Goal: Task Accomplishment & Management: Use online tool/utility

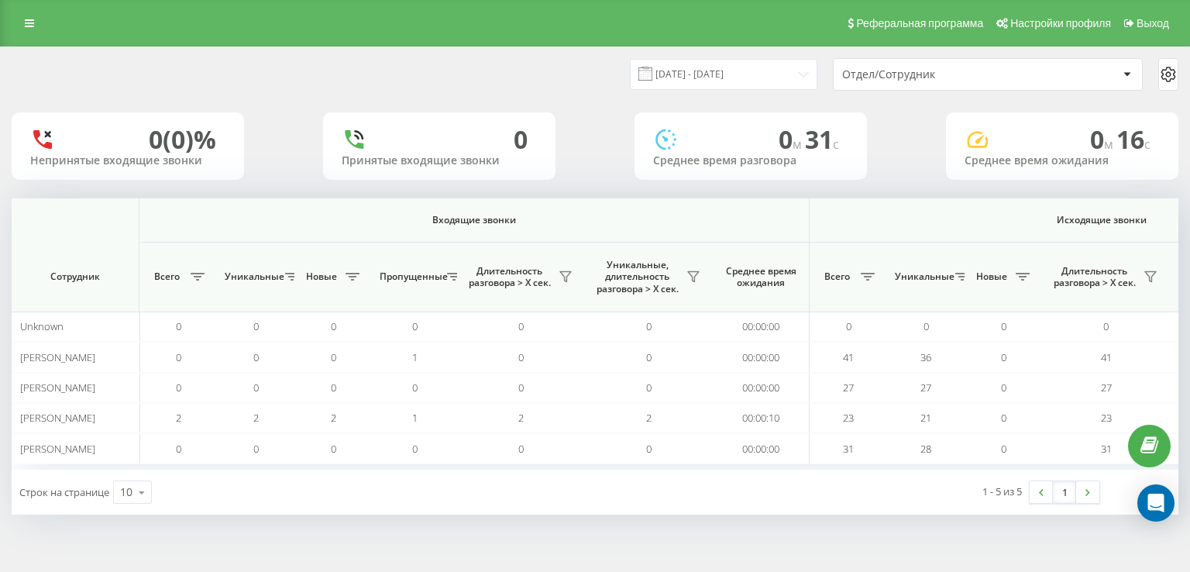
scroll to position [0, 995]
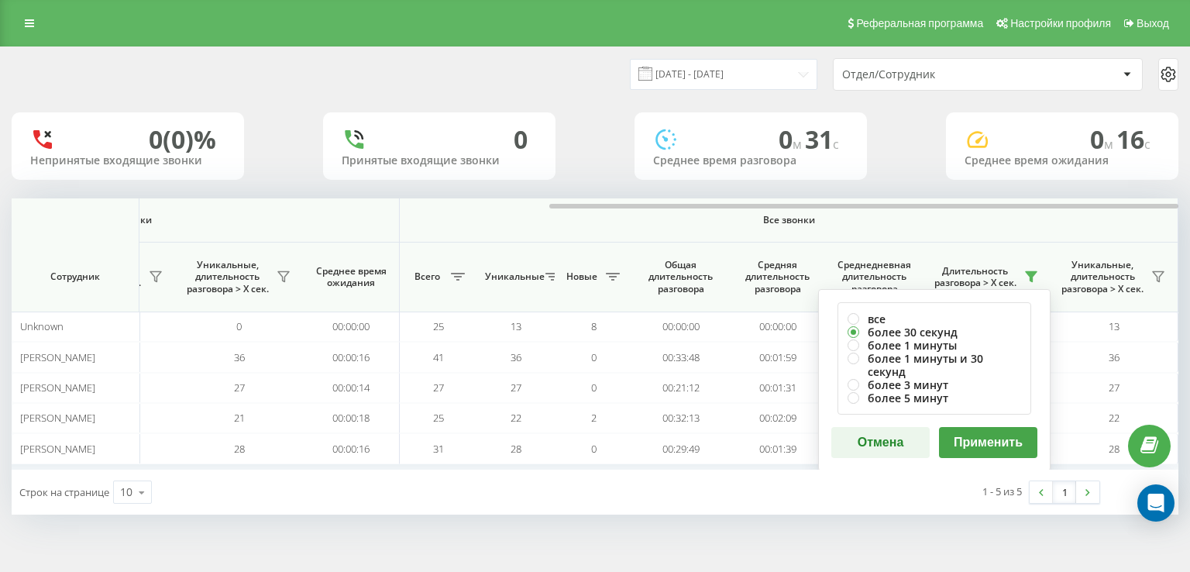
click at [988, 428] on button "Применить" at bounding box center [988, 442] width 98 height 31
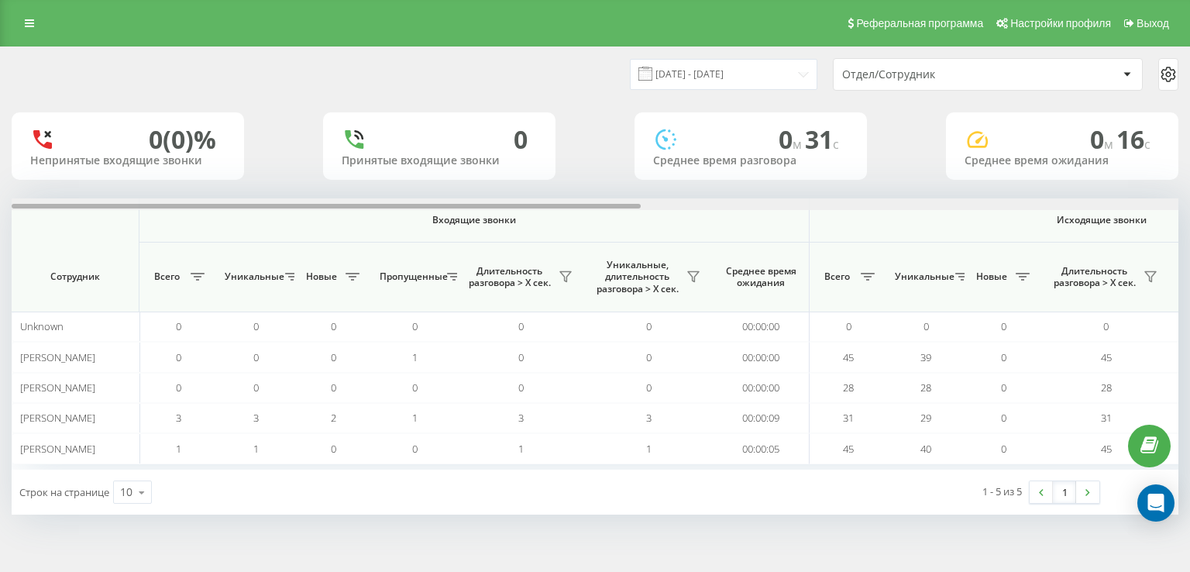
click at [998, 205] on div at bounding box center [595, 204] width 1166 height 12
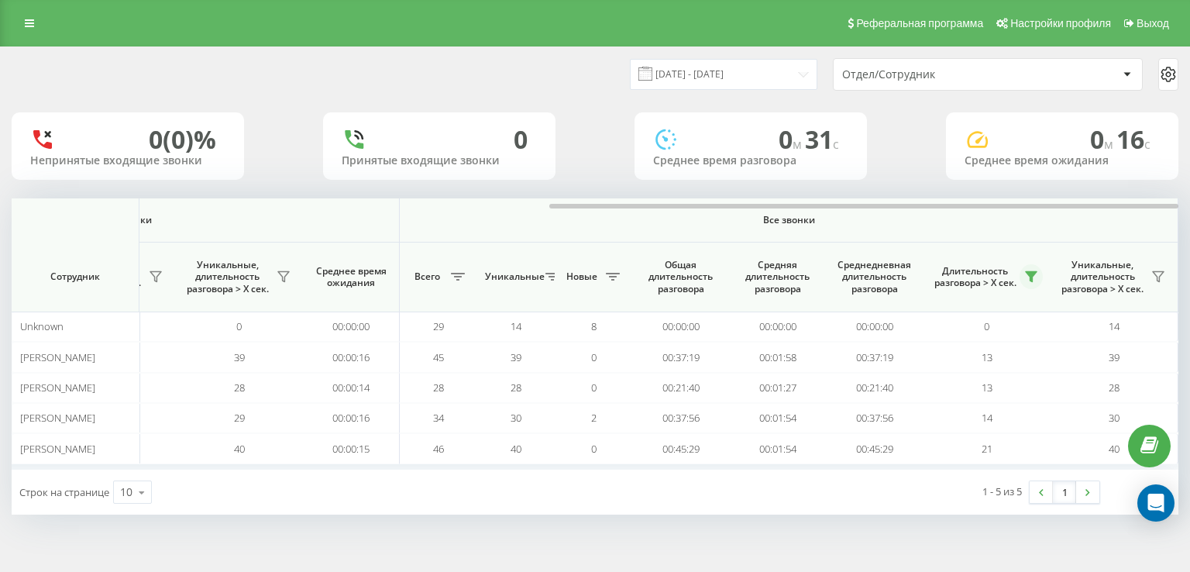
drag, startPoint x: 1039, startPoint y: 266, endPoint x: 1033, endPoint y: 273, distance: 9.3
click at [1039, 266] on div "Длительность разговора > Х сек." at bounding box center [986, 276] width 112 height 25
click at [1033, 273] on icon at bounding box center [1030, 277] width 11 height 10
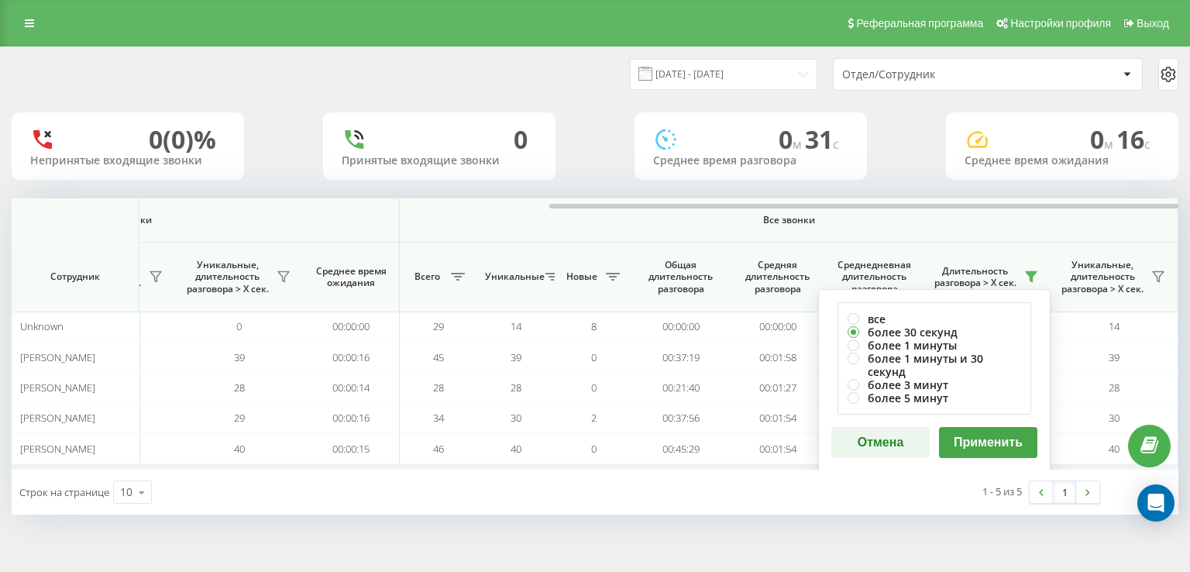
click at [1007, 431] on button "Применить" at bounding box center [988, 442] width 98 height 31
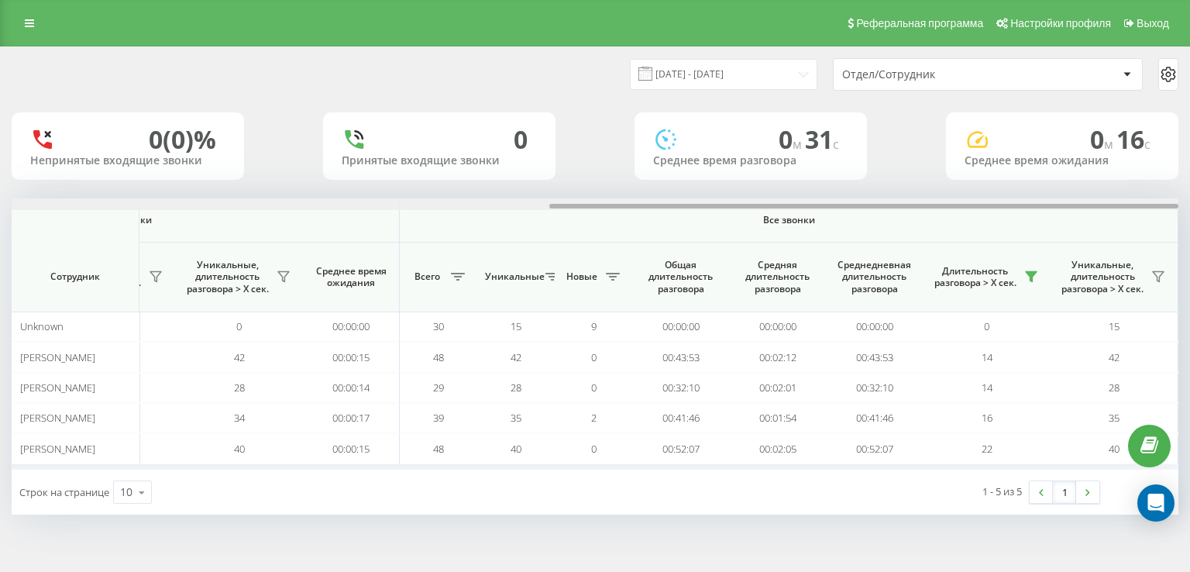
click at [1015, 208] on div at bounding box center [595, 204] width 1166 height 12
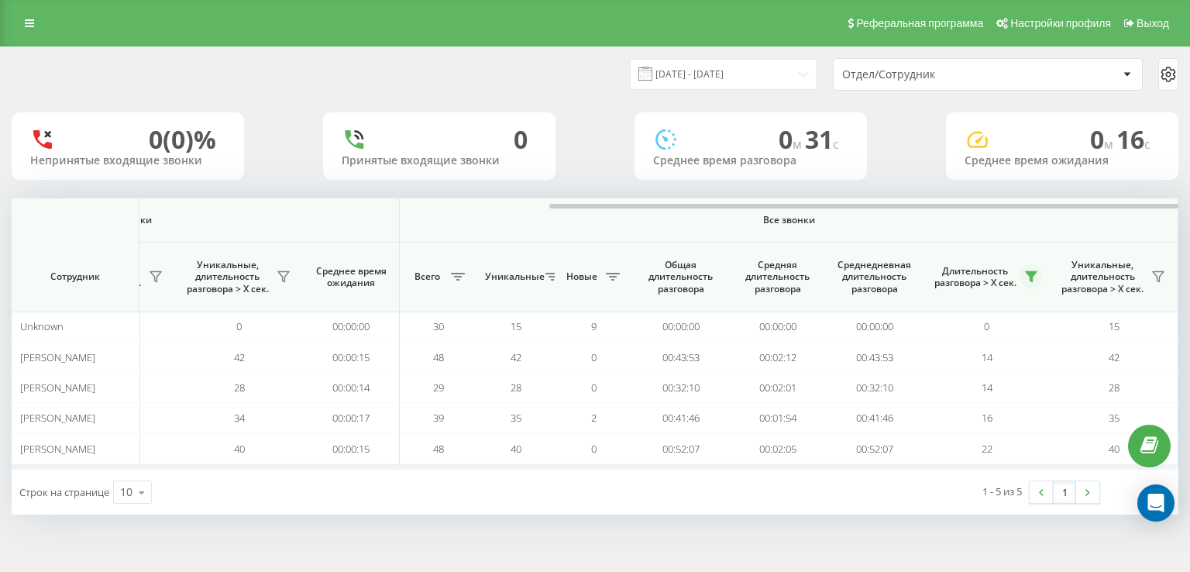
click at [1027, 277] on icon at bounding box center [1031, 276] width 12 height 12
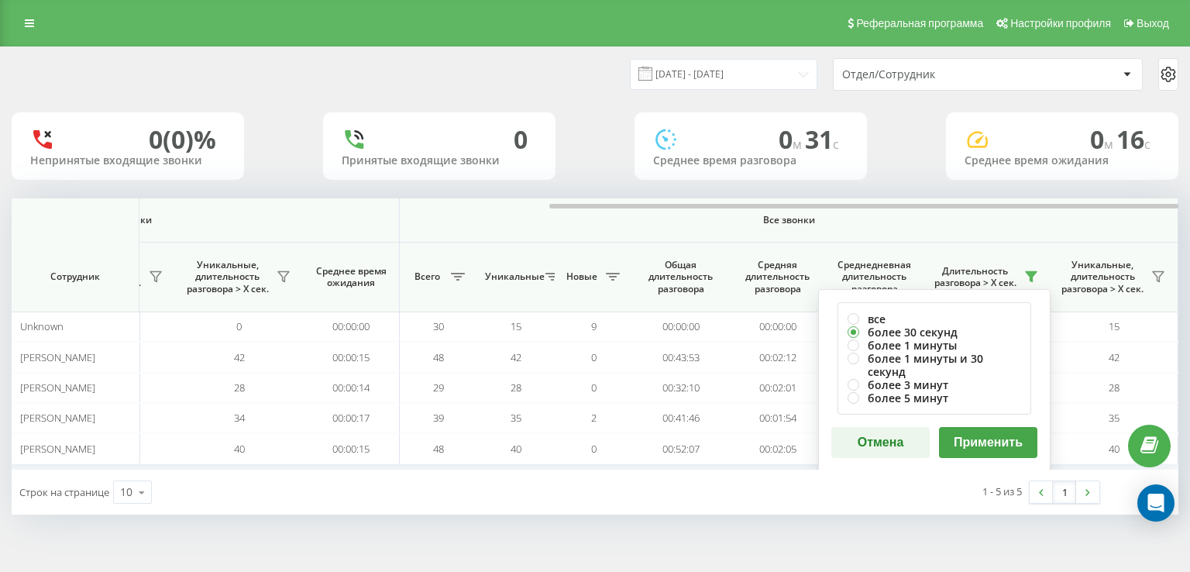
click at [997, 427] on button "Применить" at bounding box center [988, 442] width 98 height 31
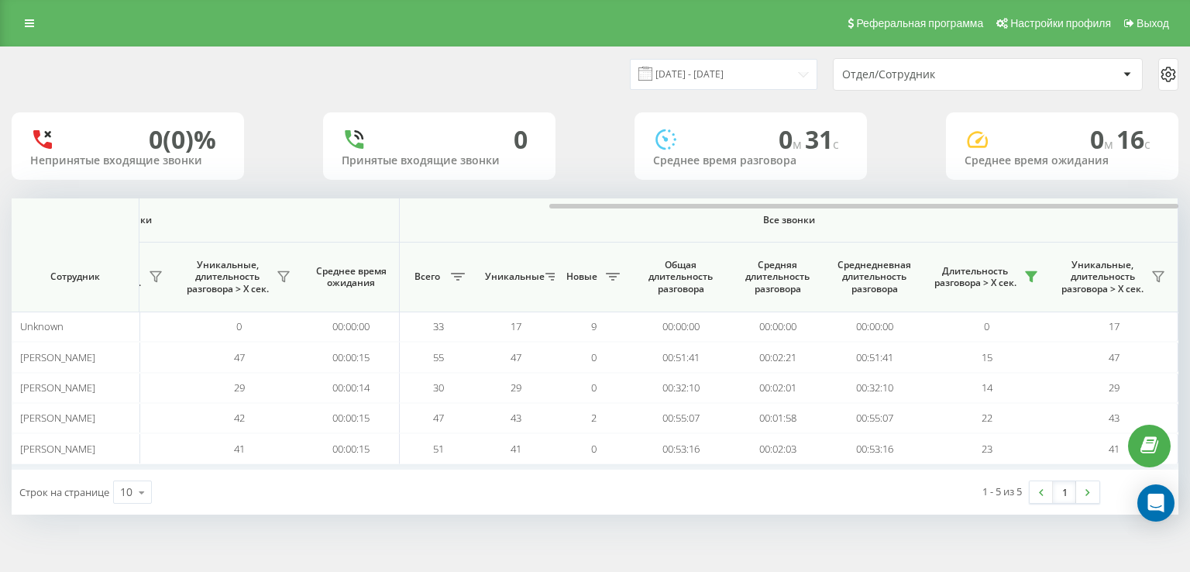
click at [1044, 273] on th "Длительность разговора > Х сек." at bounding box center [986, 277] width 128 height 70
click at [1042, 280] on button at bounding box center [1030, 276] width 23 height 25
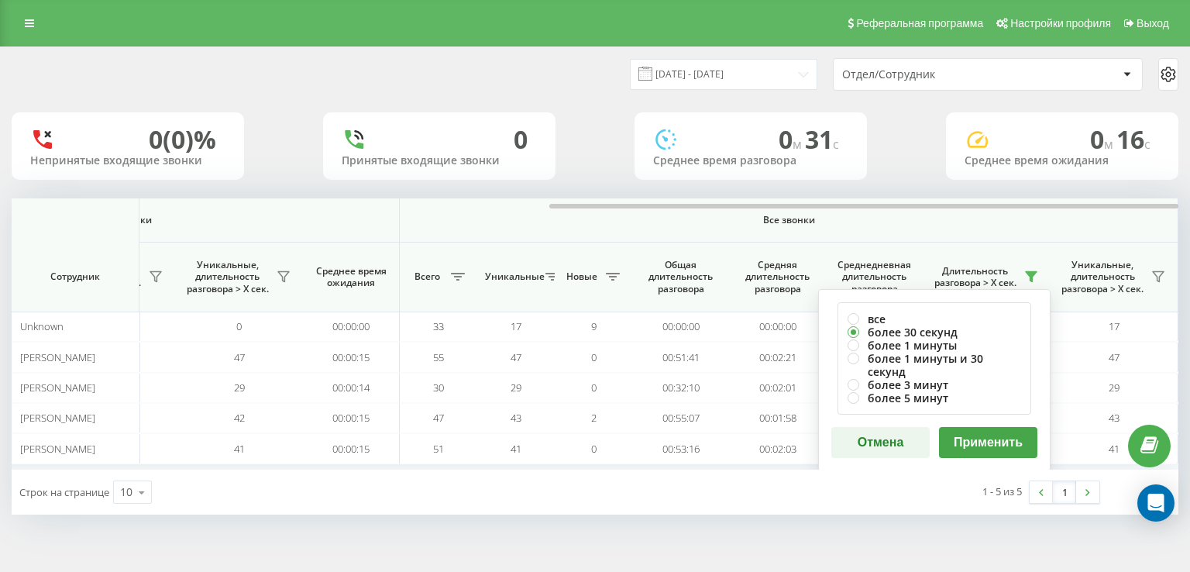
click at [969, 427] on button "Применить" at bounding box center [988, 442] width 98 height 31
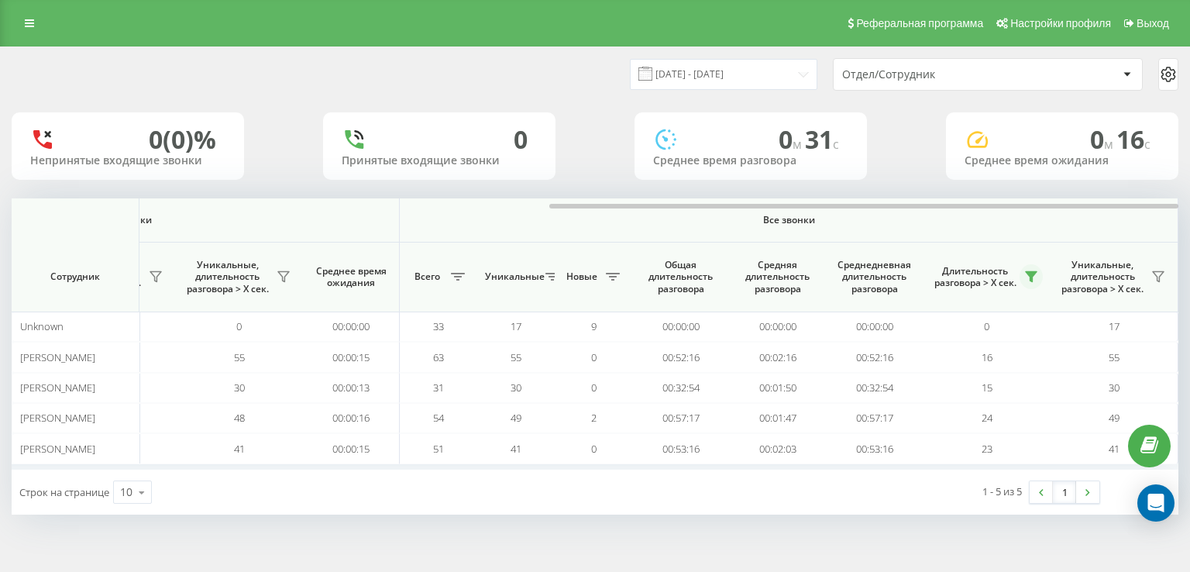
click at [1023, 272] on button at bounding box center [1030, 276] width 23 height 25
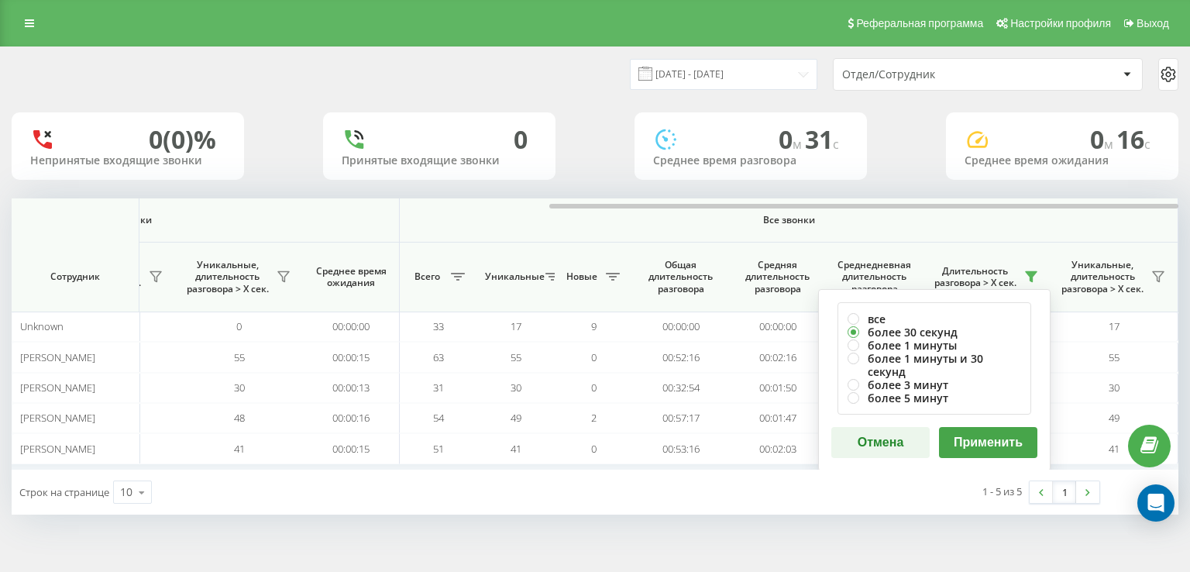
click at [1007, 427] on button "Применить" at bounding box center [988, 442] width 98 height 31
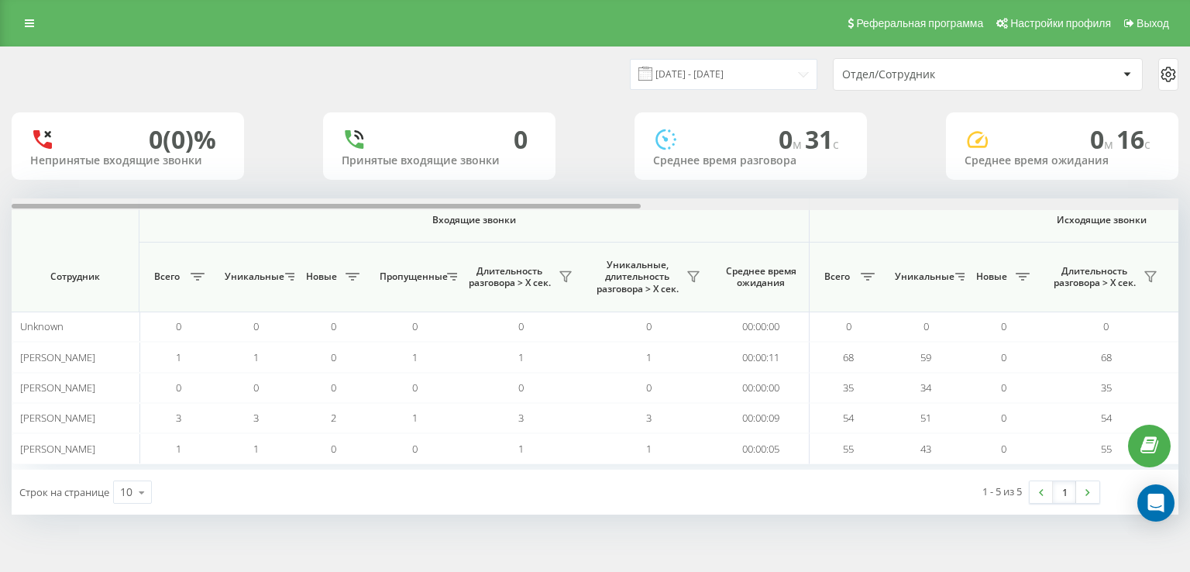
click at [1004, 208] on div at bounding box center [595, 204] width 1166 height 12
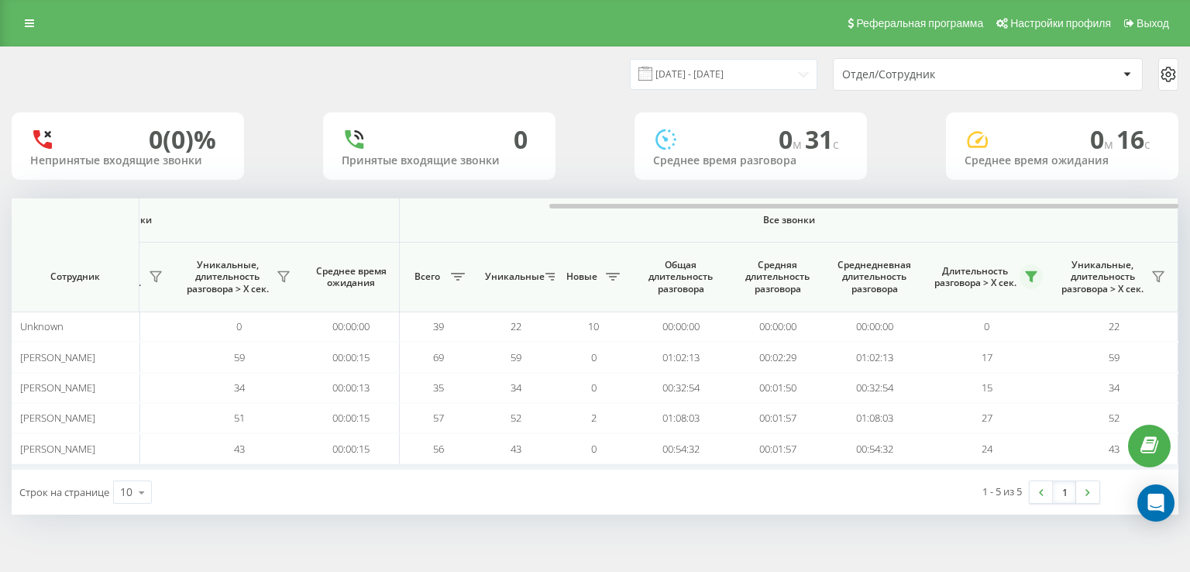
click at [1029, 277] on icon at bounding box center [1030, 277] width 11 height 10
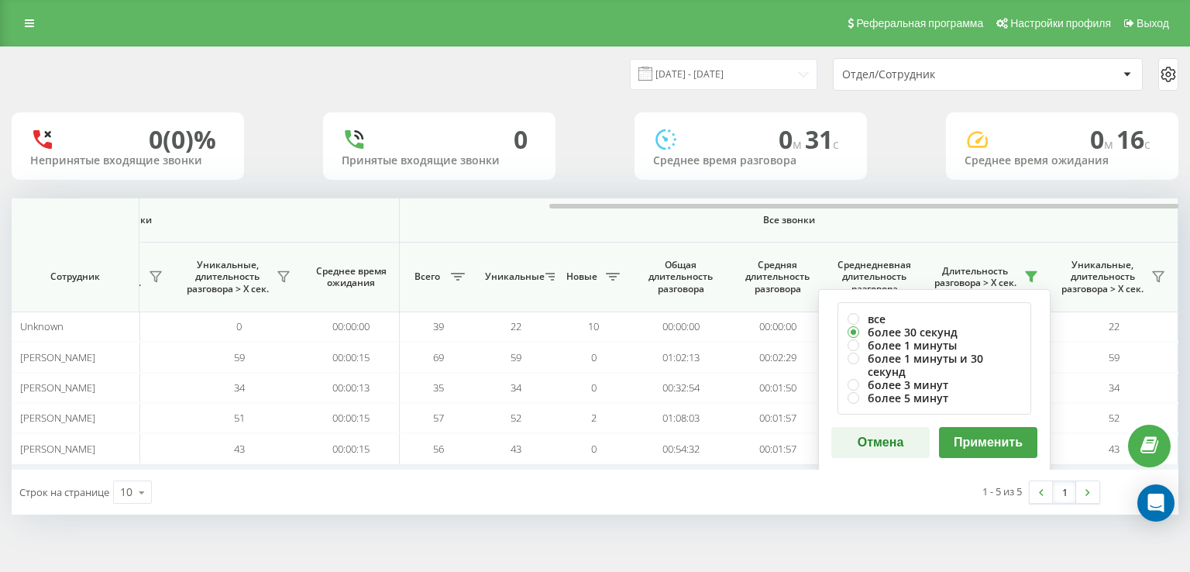
click at [1005, 427] on button "Применить" at bounding box center [988, 442] width 98 height 31
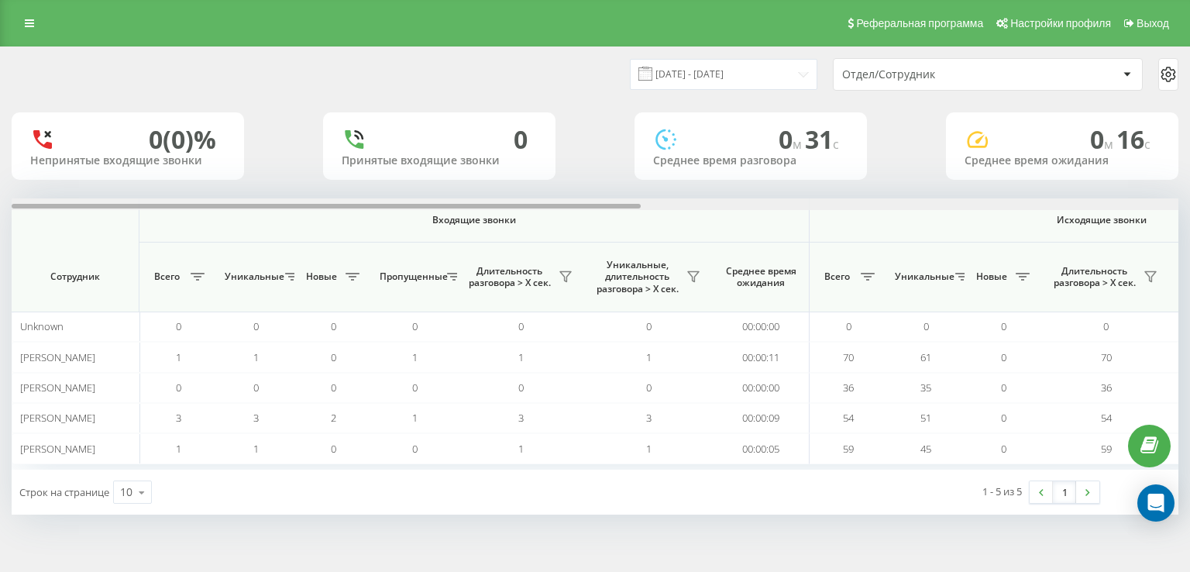
click at [991, 204] on div at bounding box center [595, 204] width 1166 height 12
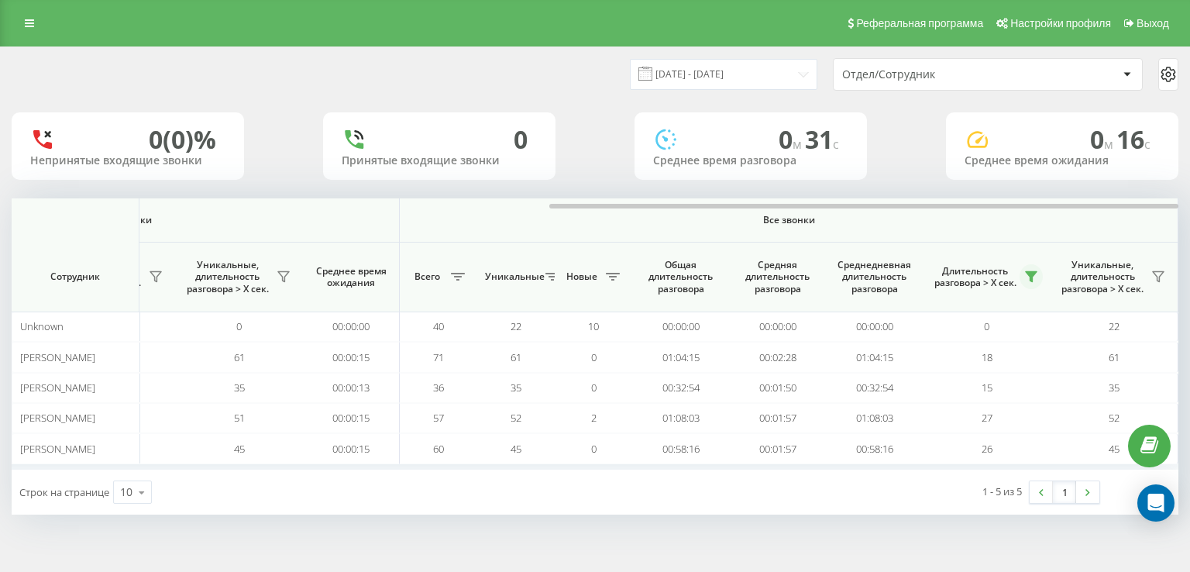
click at [1026, 272] on icon at bounding box center [1030, 277] width 11 height 10
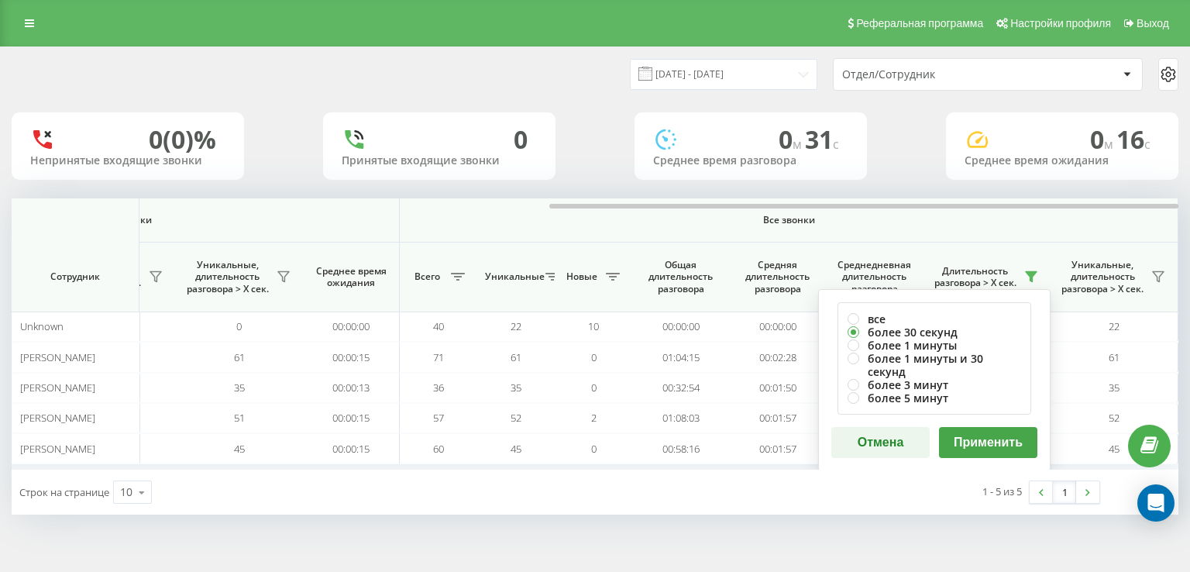
click at [1019, 429] on button "Применить" at bounding box center [988, 442] width 98 height 31
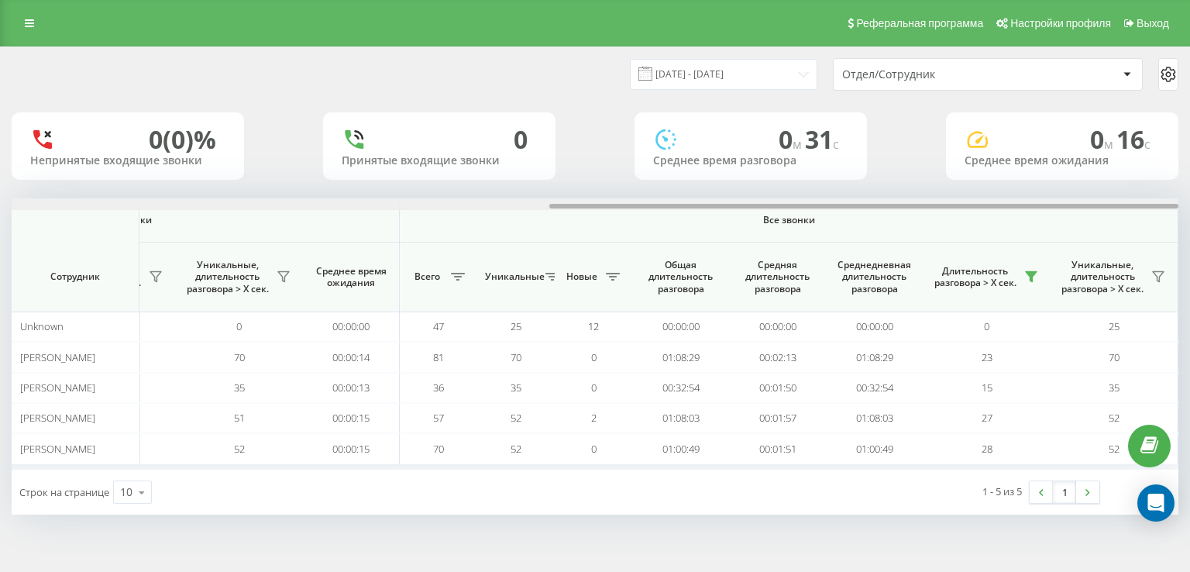
click at [1077, 206] on div at bounding box center [595, 204] width 1166 height 12
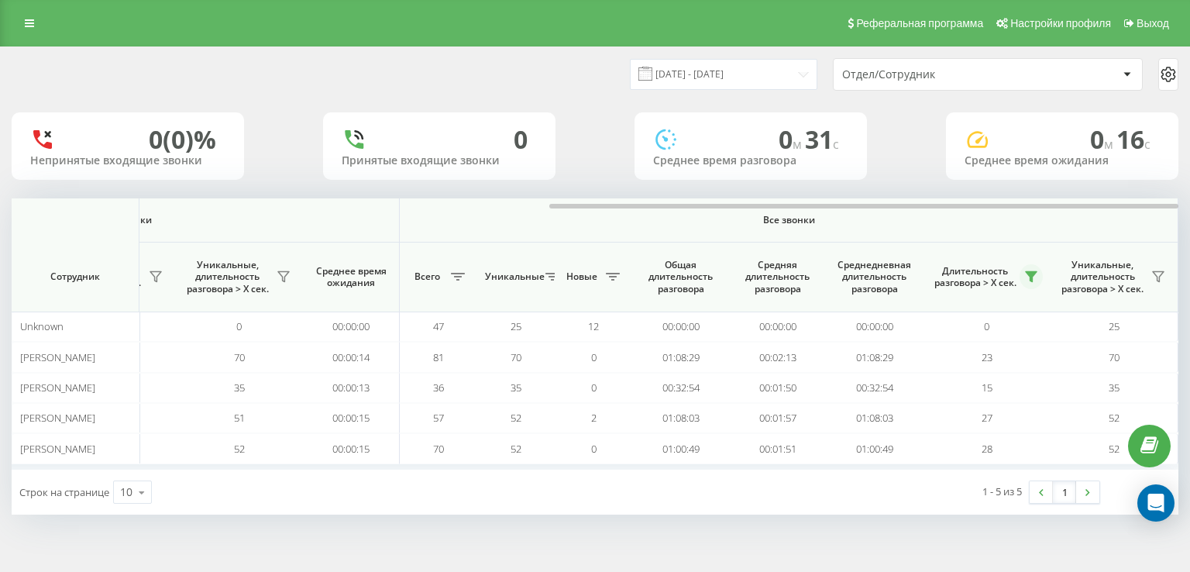
click at [1037, 276] on button at bounding box center [1030, 276] width 23 height 25
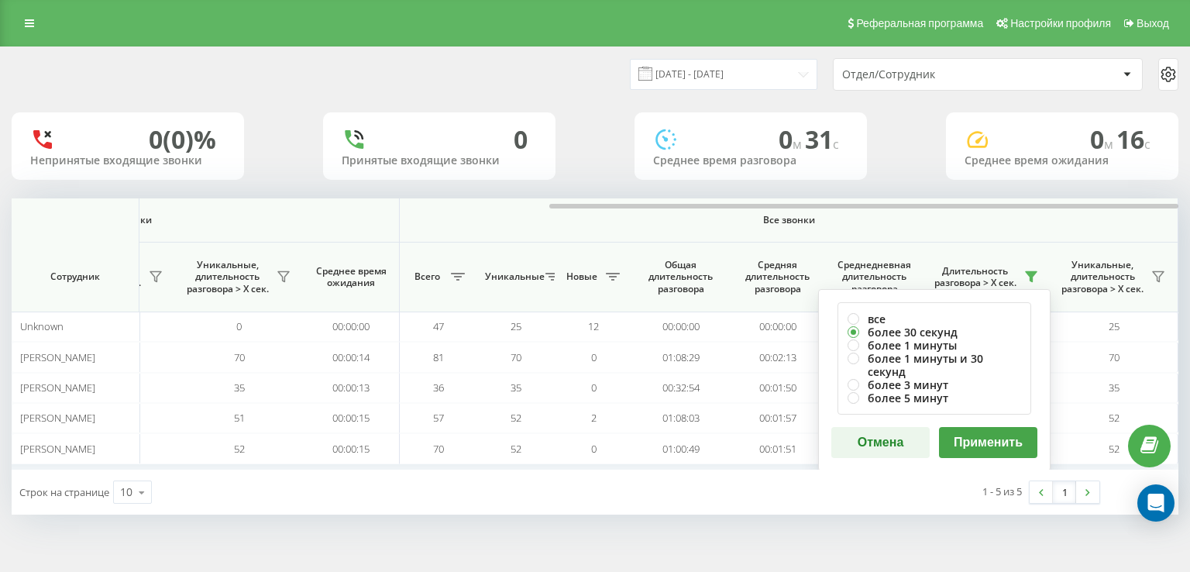
click at [970, 438] on button "Применить" at bounding box center [988, 442] width 98 height 31
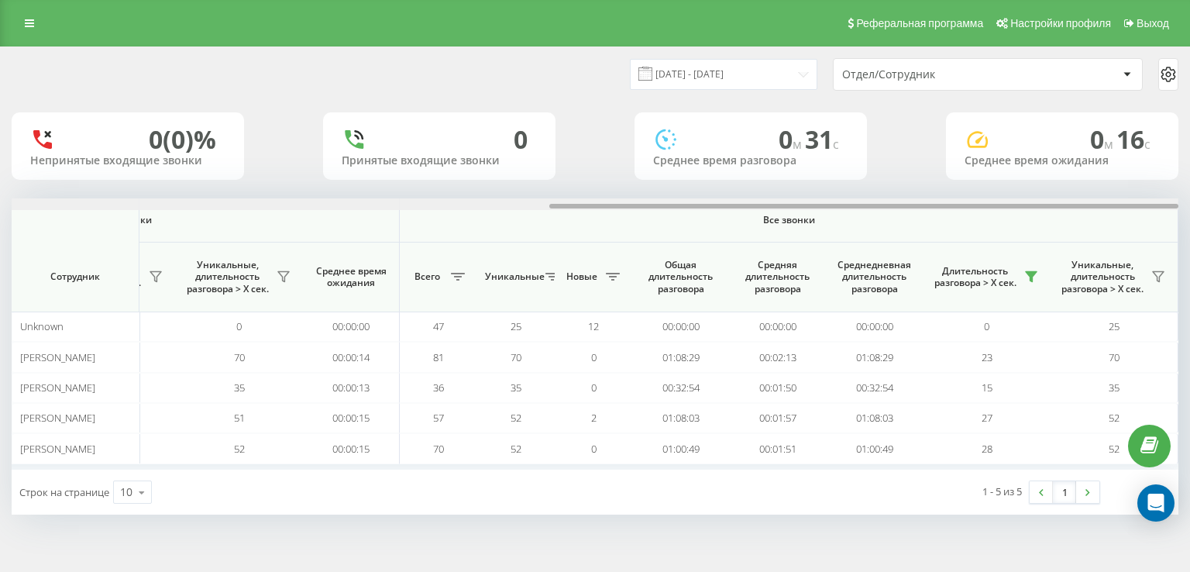
click at [985, 202] on div at bounding box center [595, 204] width 1166 height 12
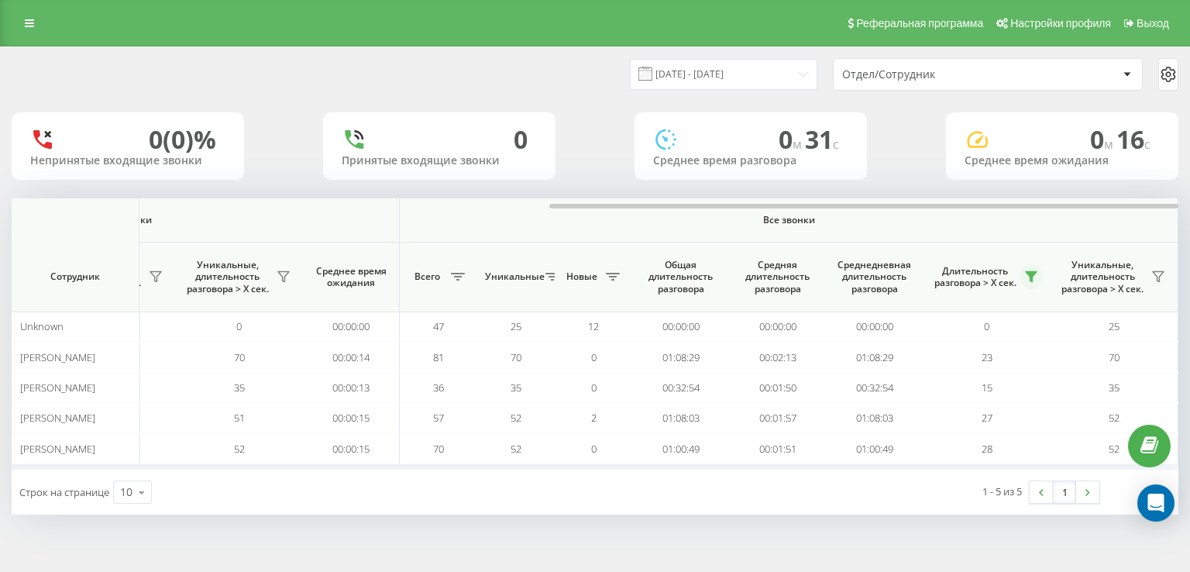
click at [1029, 274] on icon at bounding box center [1030, 277] width 11 height 10
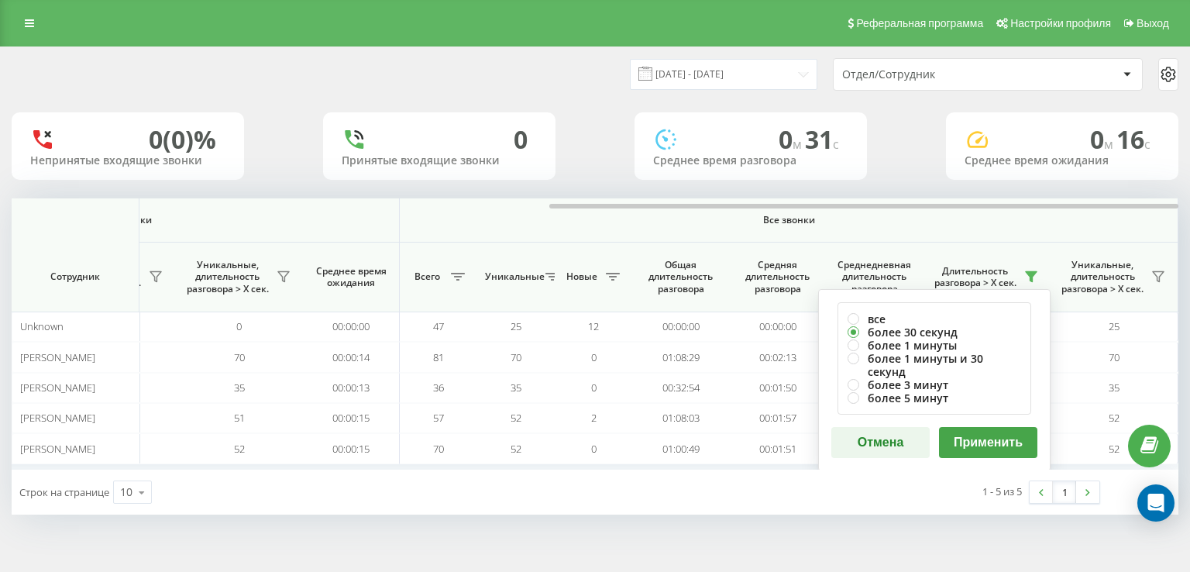
click at [1006, 427] on button "Применить" at bounding box center [988, 442] width 98 height 31
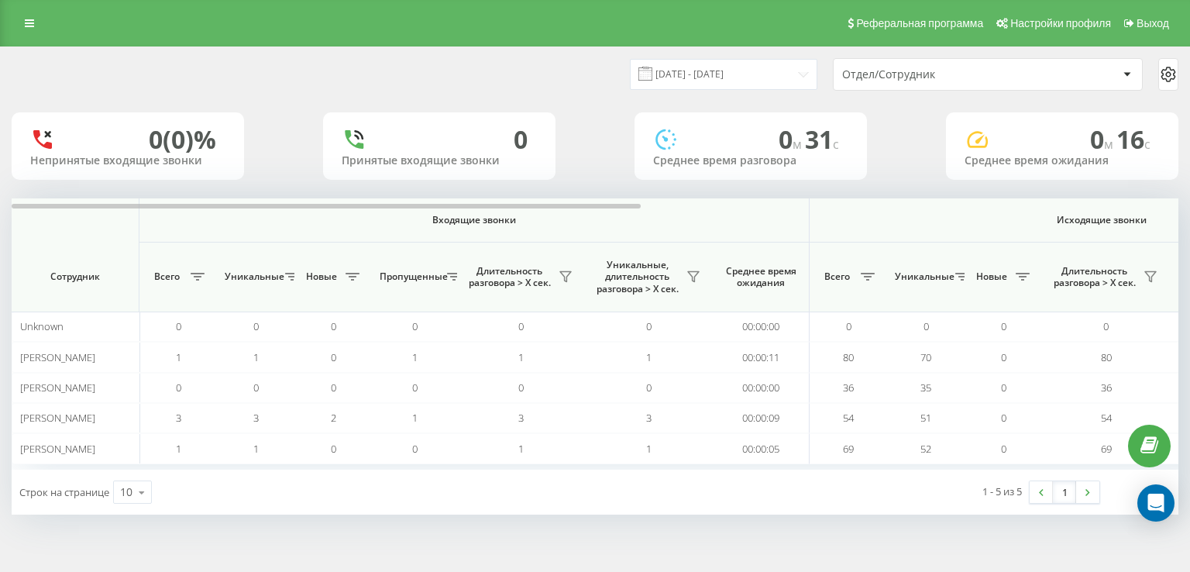
click at [1026, 212] on th "Исходящие звонки" at bounding box center [1101, 220] width 585 height 44
click at [1022, 210] on th "Исходящие звонки" at bounding box center [1101, 220] width 585 height 44
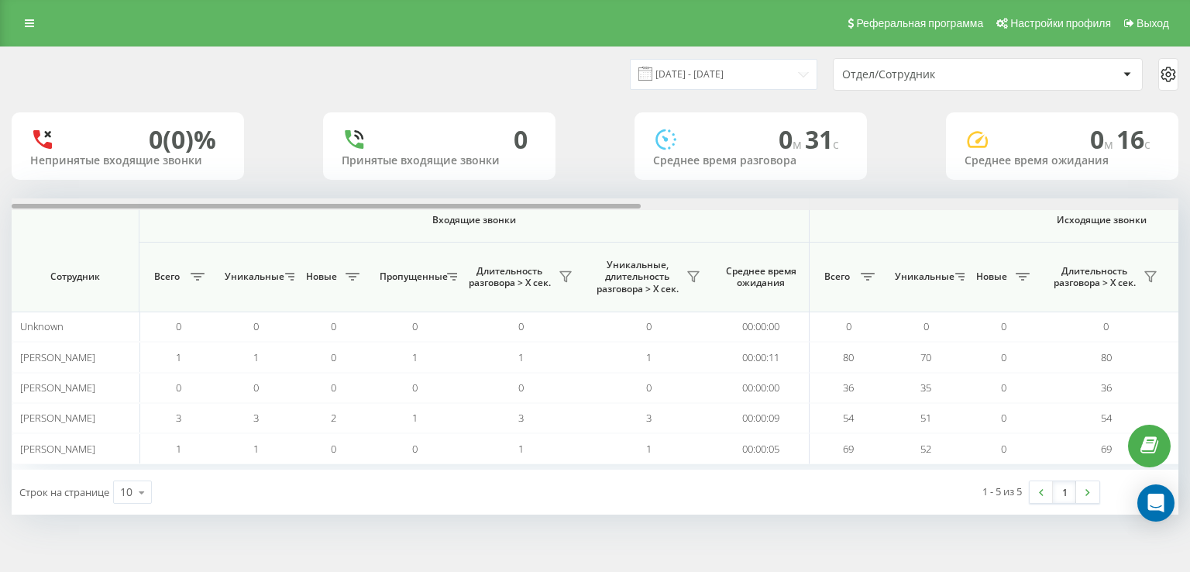
click at [1019, 208] on div at bounding box center [595, 204] width 1166 height 12
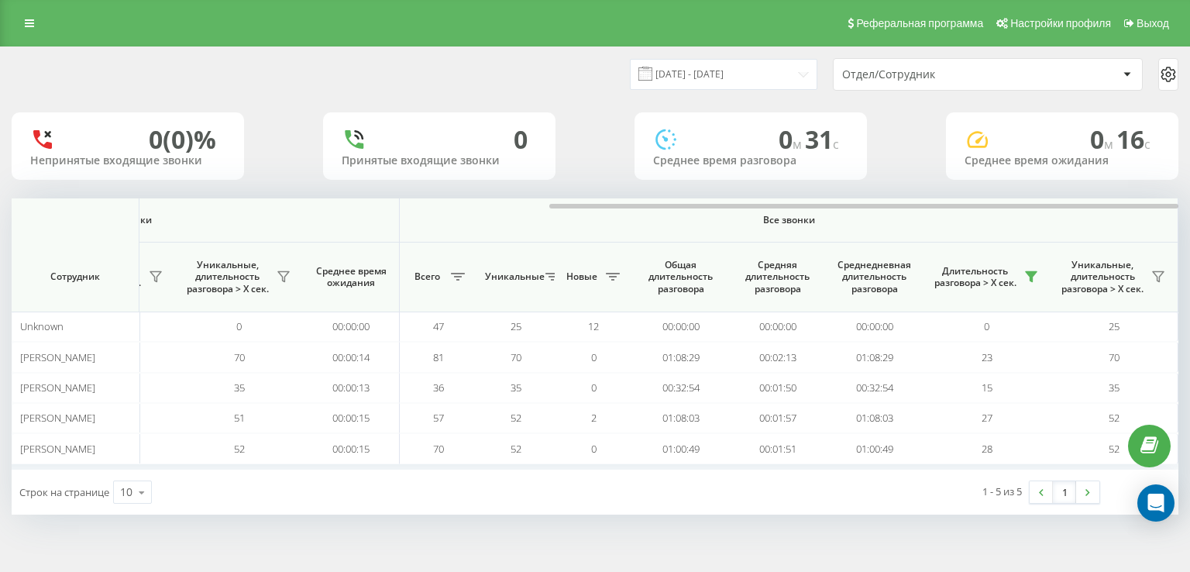
click at [26, 10] on div "Реферальная программа Настройки профиля Выход" at bounding box center [595, 23] width 1190 height 46
click at [31, 19] on icon at bounding box center [29, 23] width 9 height 11
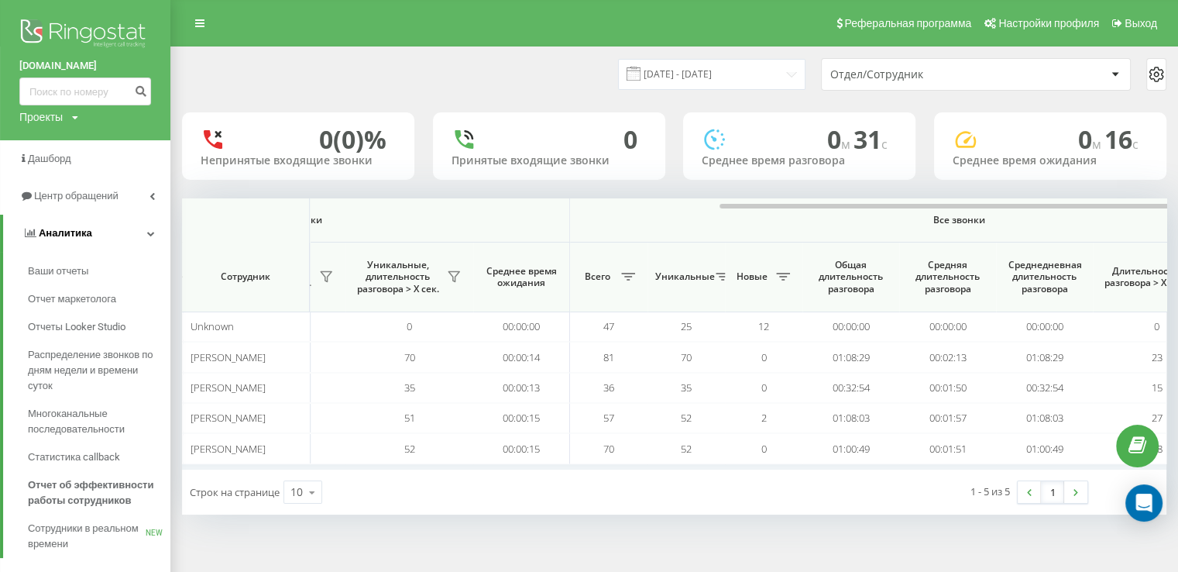
click at [119, 224] on link "Аналитика" at bounding box center [86, 233] width 167 height 37
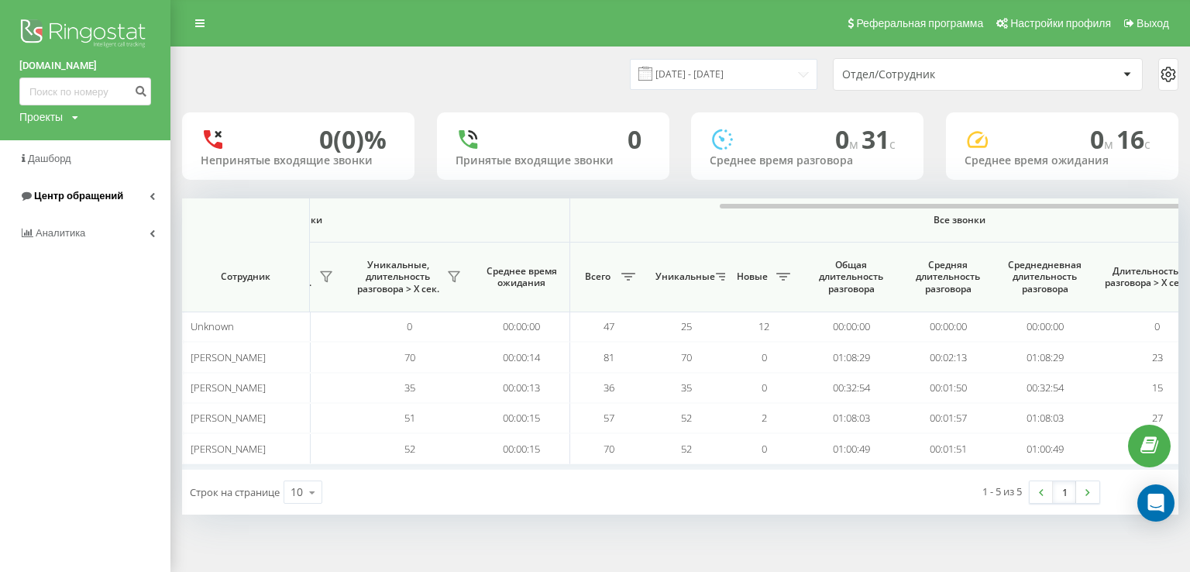
click at [65, 201] on span "Центр обращений" at bounding box center [78, 196] width 89 height 12
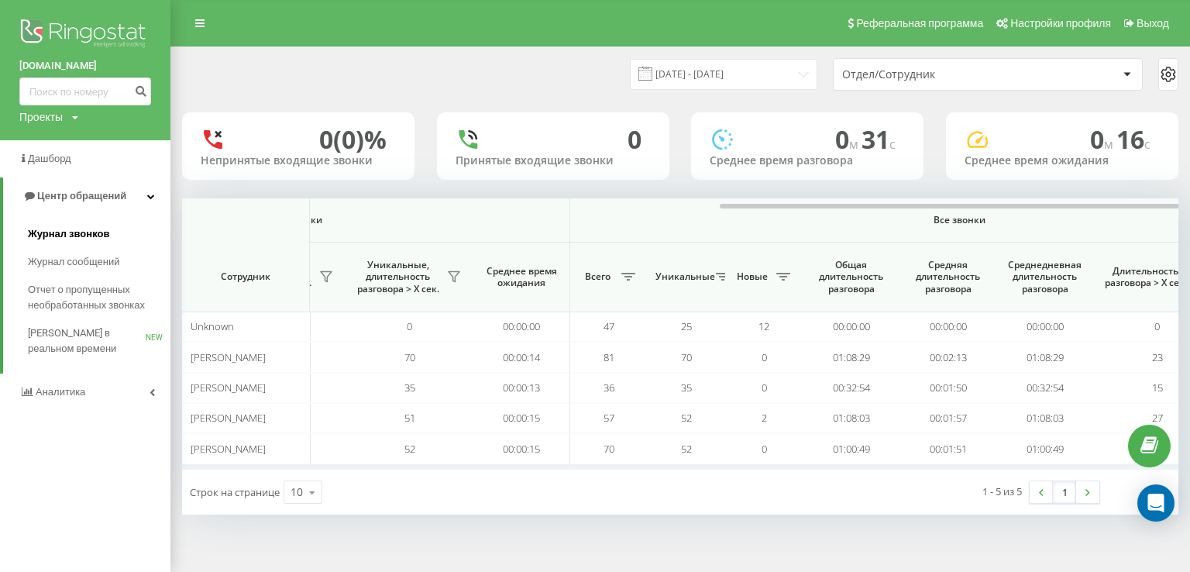
click at [63, 245] on link "Журнал звонков" at bounding box center [99, 234] width 143 height 28
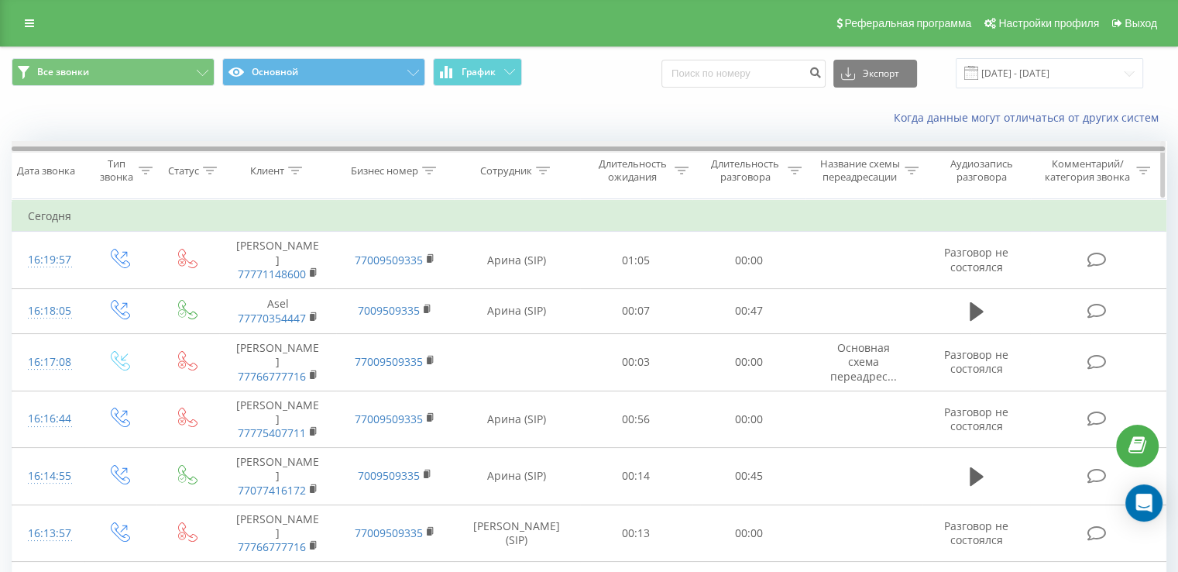
click at [952, 149] on div at bounding box center [589, 147] width 1154 height 12
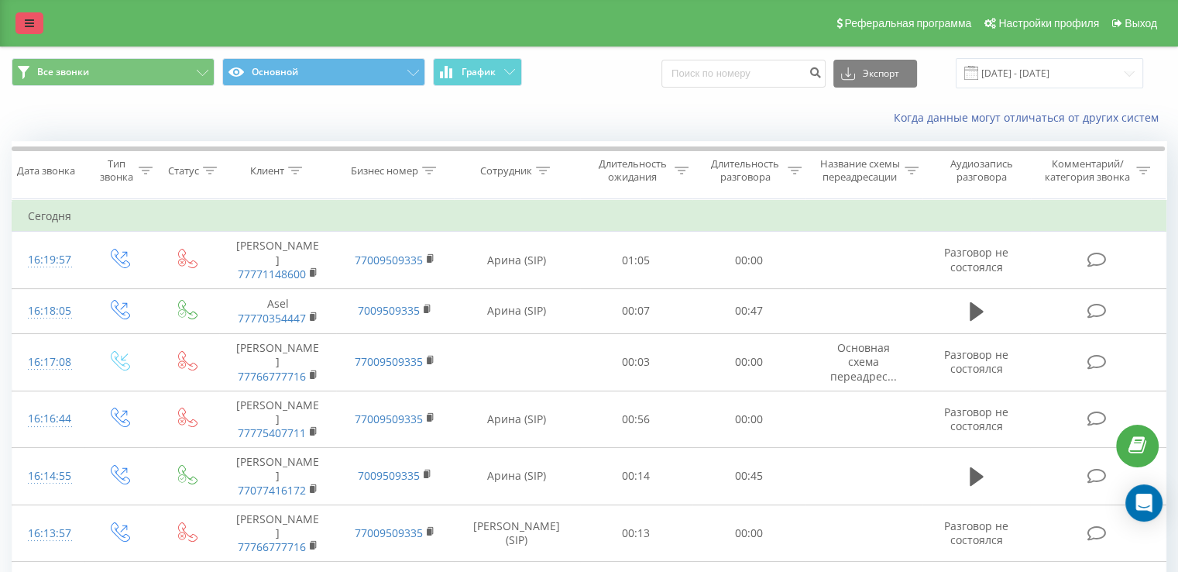
click at [23, 20] on link at bounding box center [29, 23] width 28 height 22
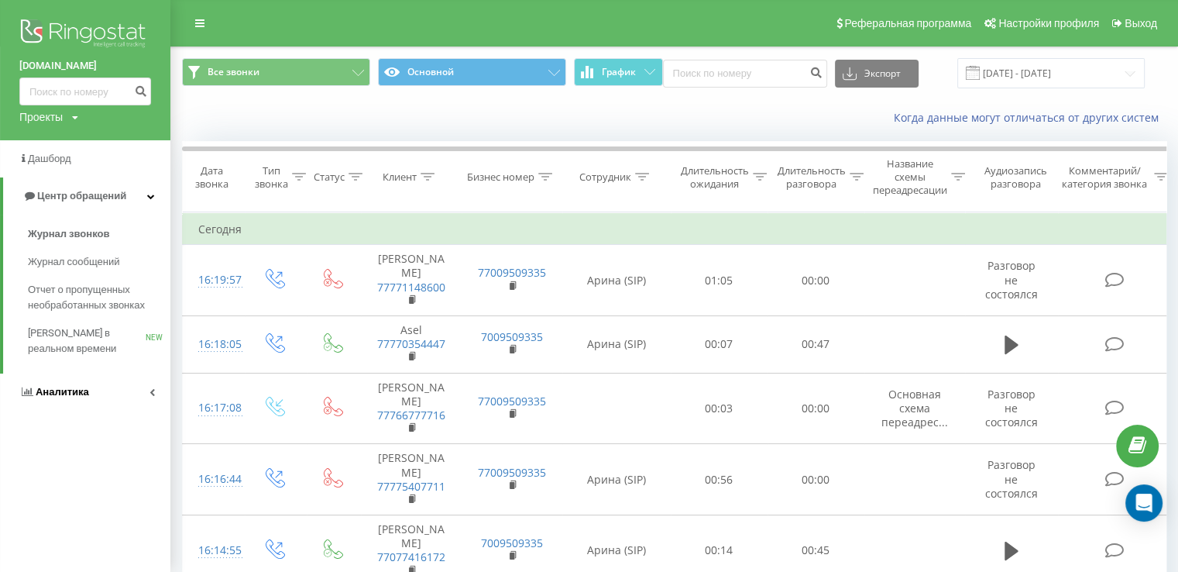
click at [64, 391] on span "Аналитика" at bounding box center [62, 392] width 53 height 12
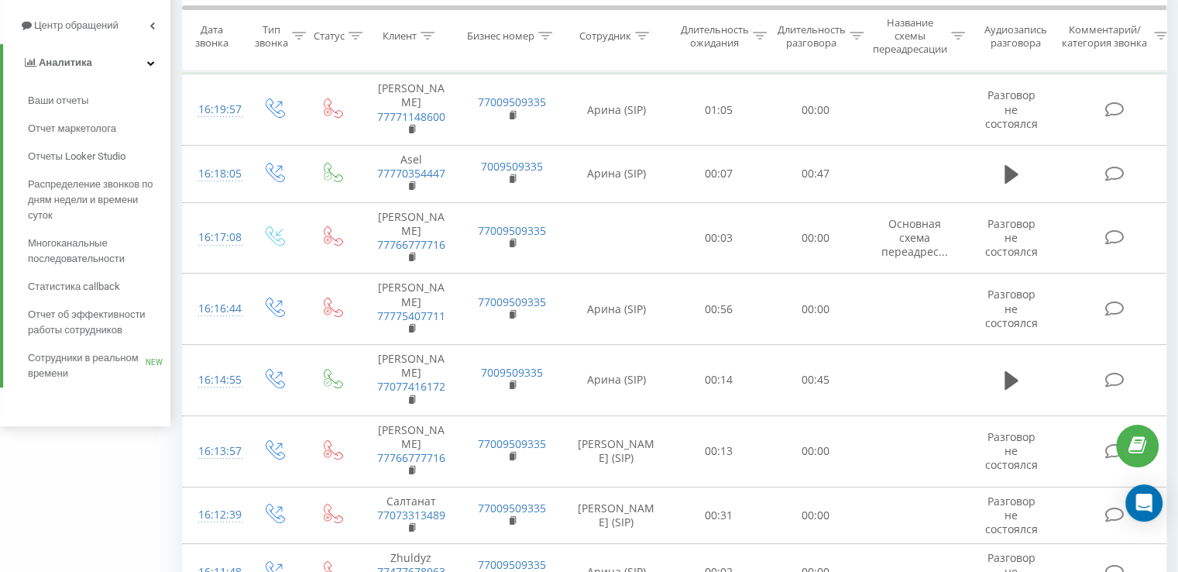
scroll to position [155, 0]
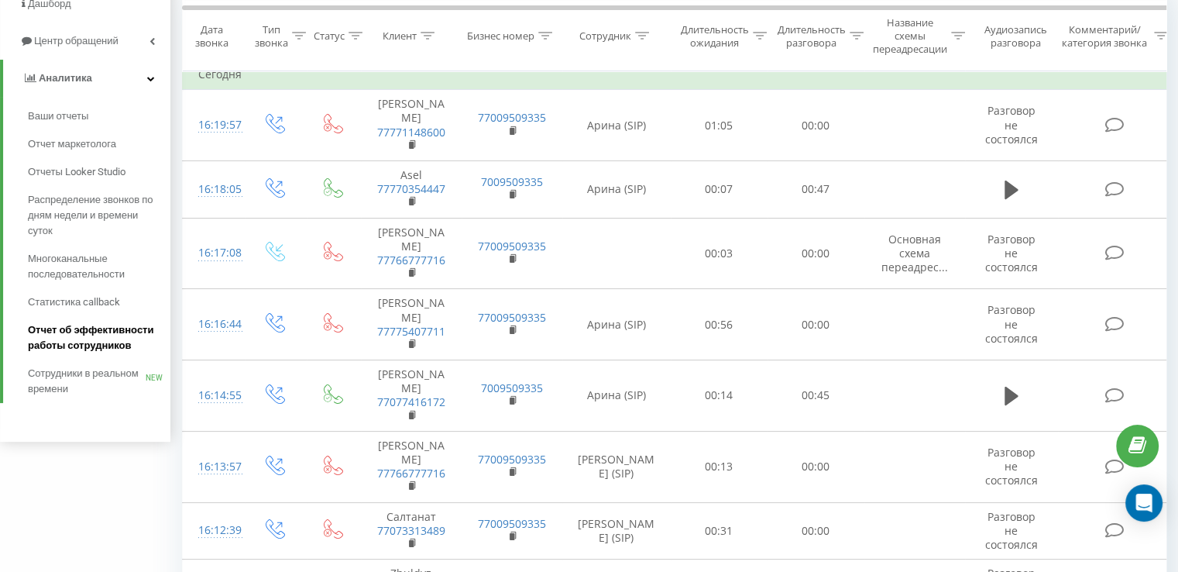
click at [101, 338] on span "Отчет об эффективности работы сотрудников" at bounding box center [95, 337] width 135 height 31
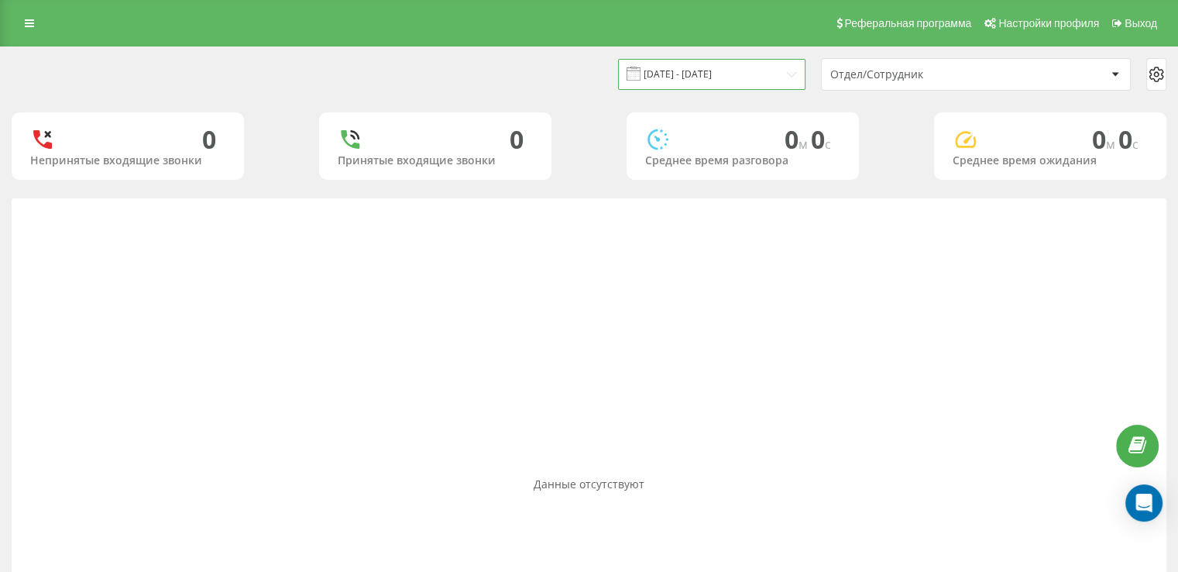
click at [728, 77] on input "21.07.2025 - 21.08.2025" at bounding box center [711, 74] width 187 height 30
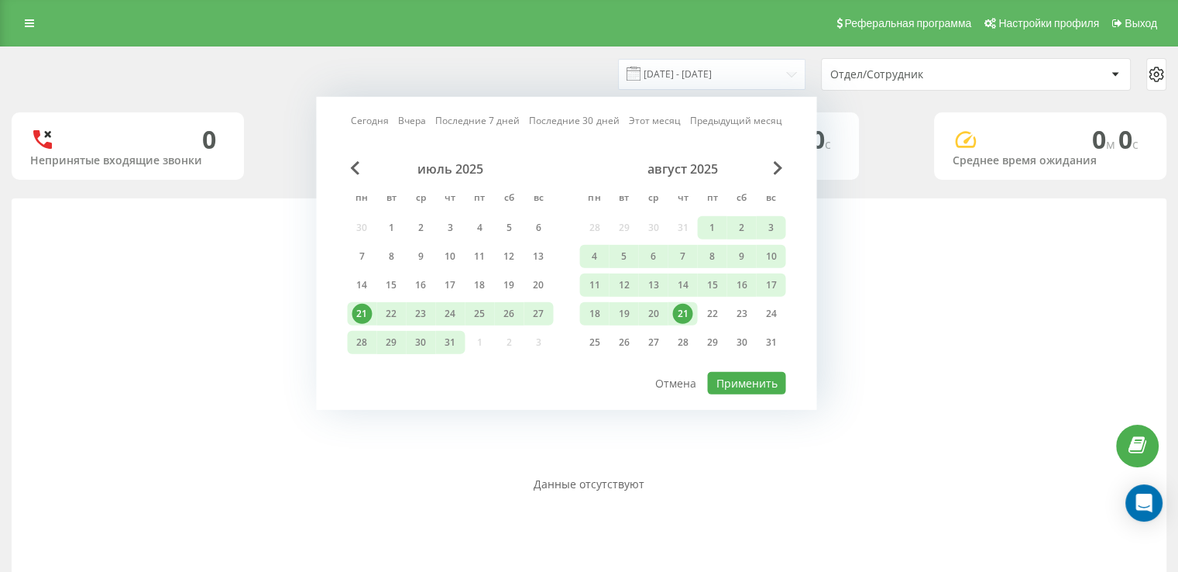
click at [681, 308] on div "21" at bounding box center [682, 314] width 20 height 20
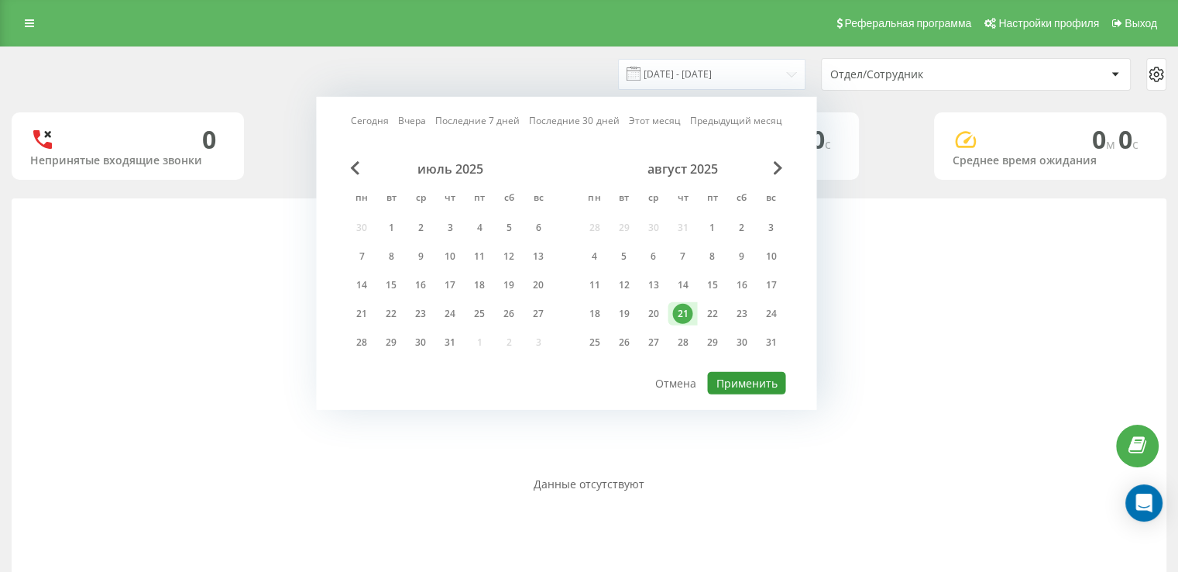
click at [736, 372] on button "Применить" at bounding box center [746, 383] width 78 height 22
type input "[DATE] - [DATE]"
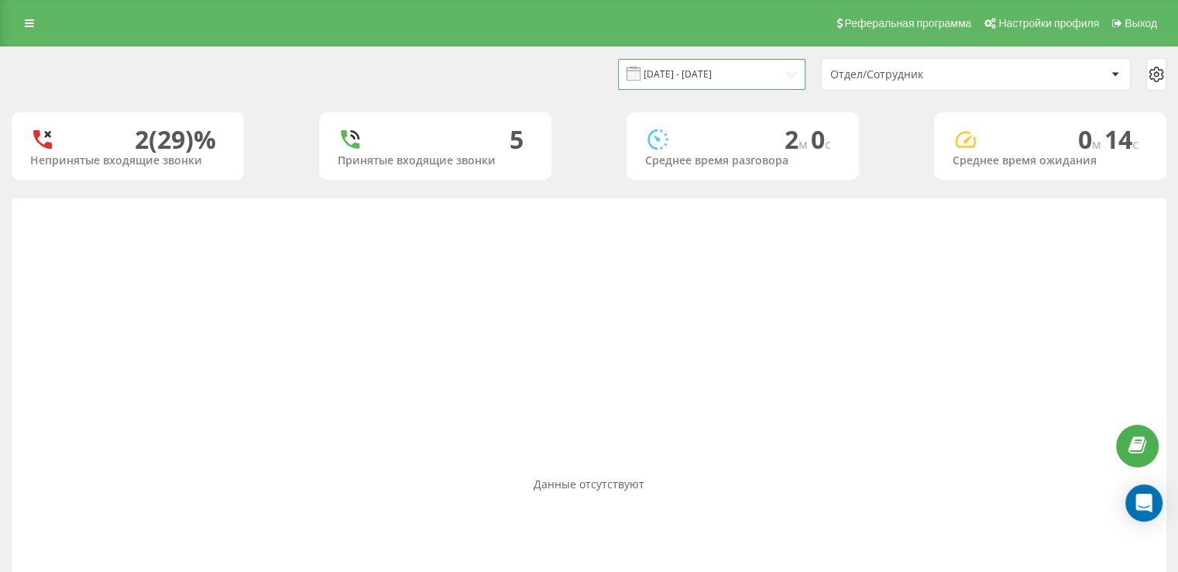
click at [750, 67] on input "[DATE] - [DATE]" at bounding box center [711, 74] width 187 height 30
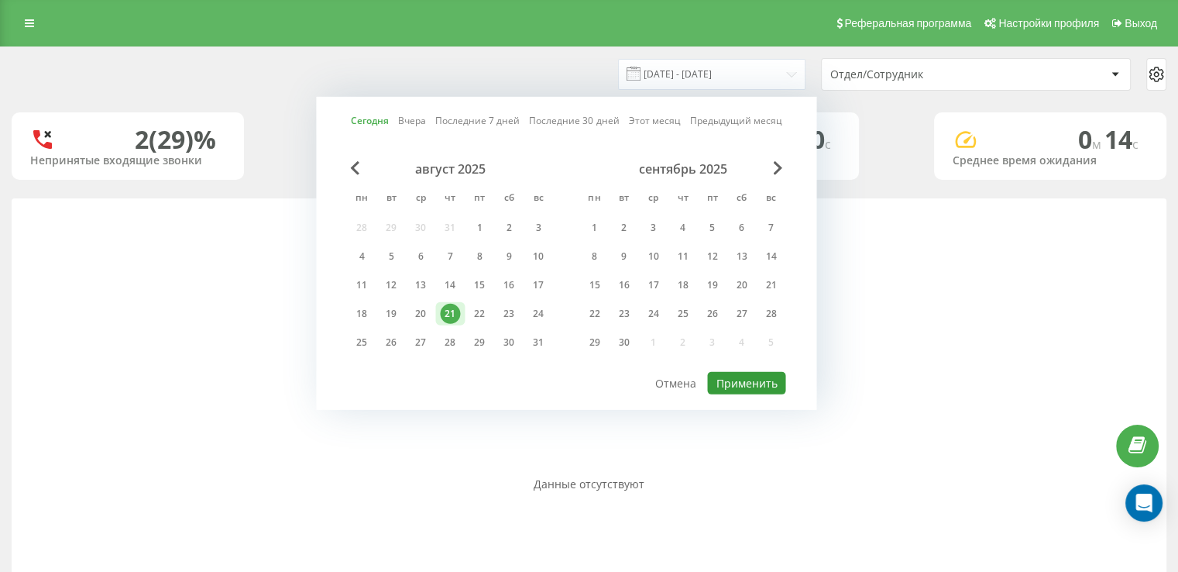
click at [746, 380] on button "Применить" at bounding box center [746, 383] width 78 height 22
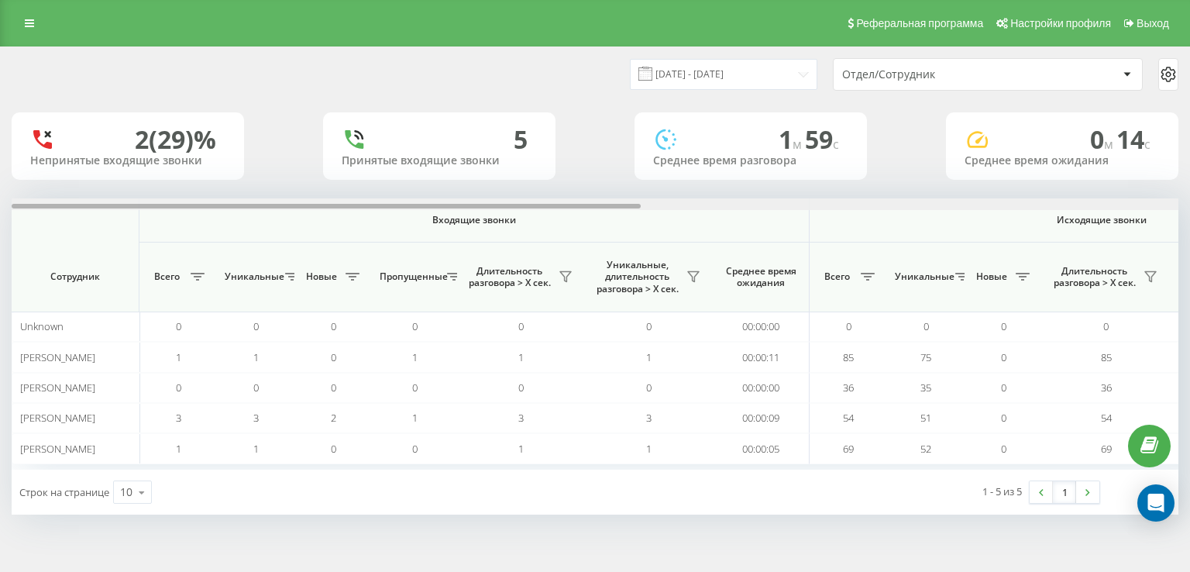
click at [867, 208] on div at bounding box center [595, 204] width 1166 height 12
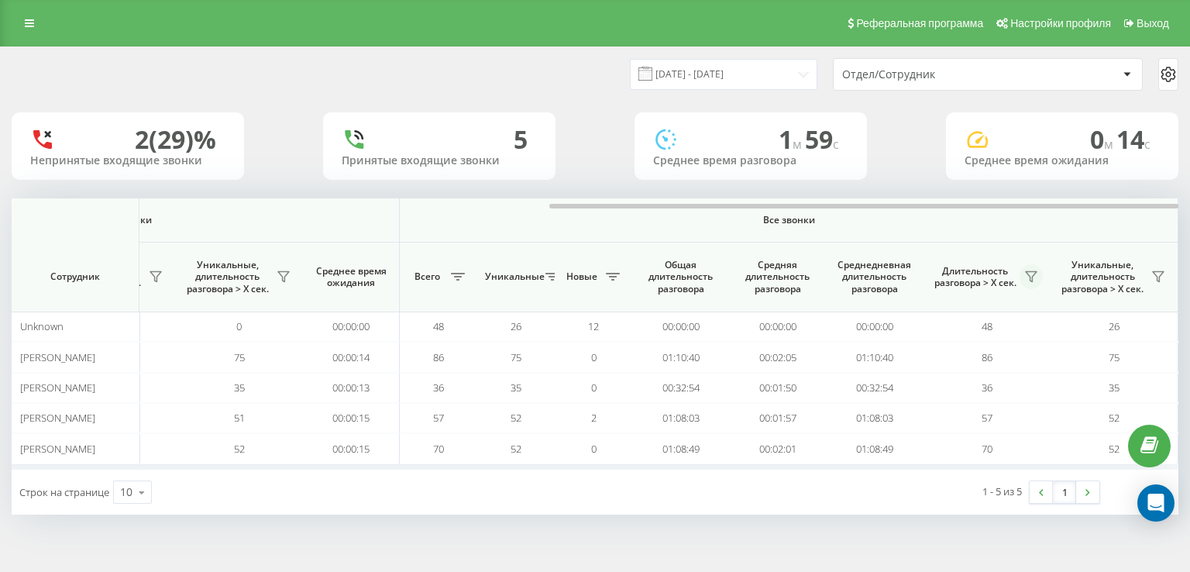
click at [1034, 270] on icon at bounding box center [1031, 276] width 12 height 12
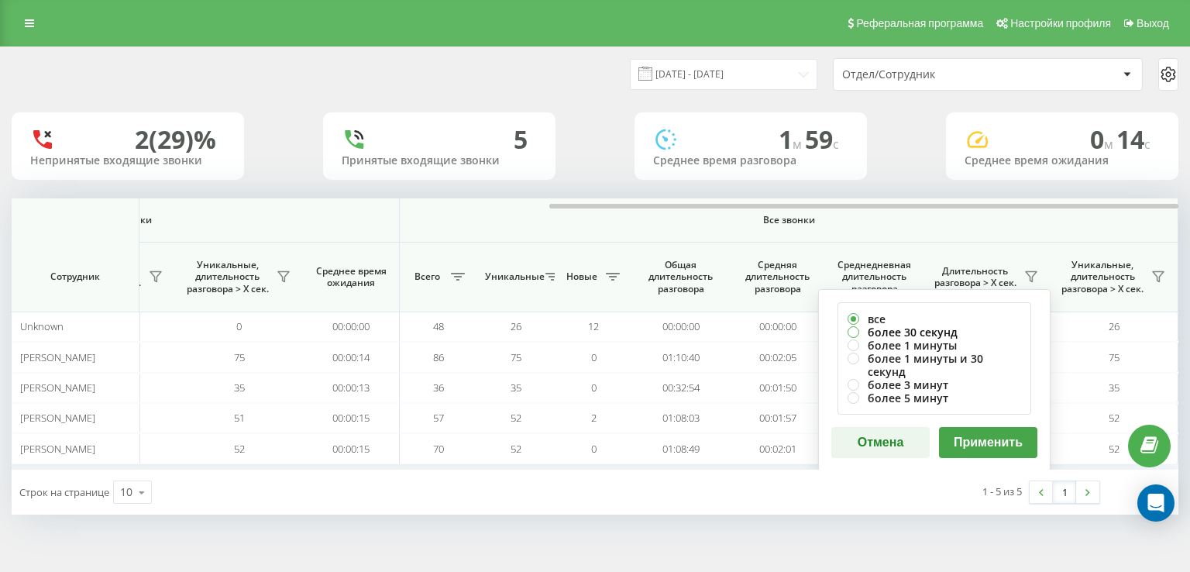
click at [924, 328] on label "более 30 секунд" at bounding box center [933, 331] width 173 height 13
radio input "true"
click at [991, 427] on button "Применить" at bounding box center [988, 442] width 98 height 31
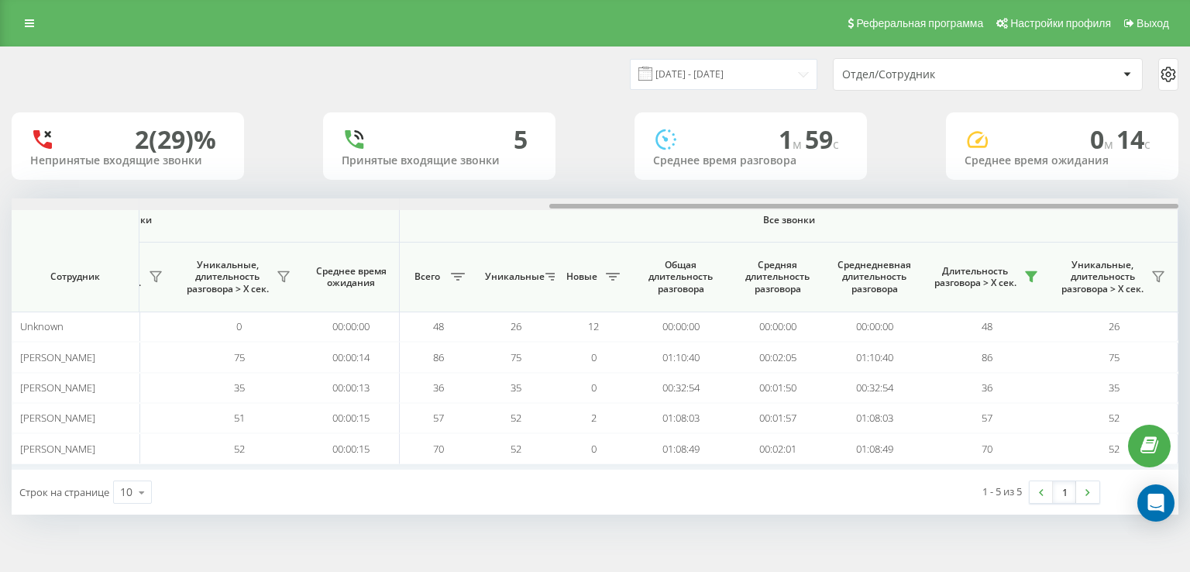
click at [1047, 198] on div at bounding box center [595, 204] width 1166 height 12
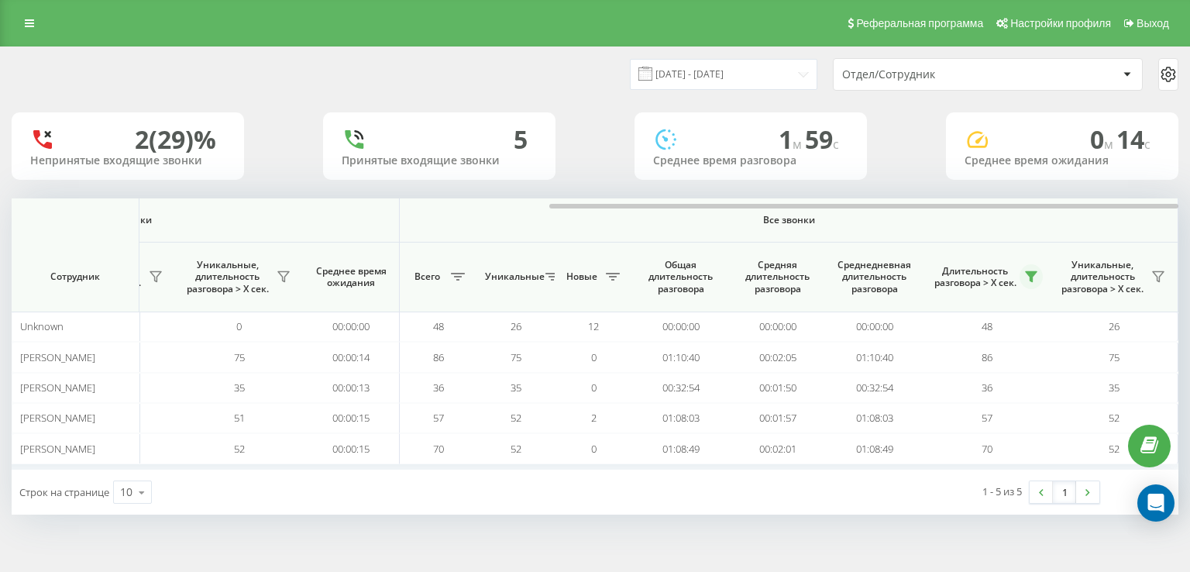
click at [1031, 280] on icon at bounding box center [1030, 277] width 11 height 10
click at [723, 74] on input "[DATE] - [DATE]" at bounding box center [723, 74] width 187 height 30
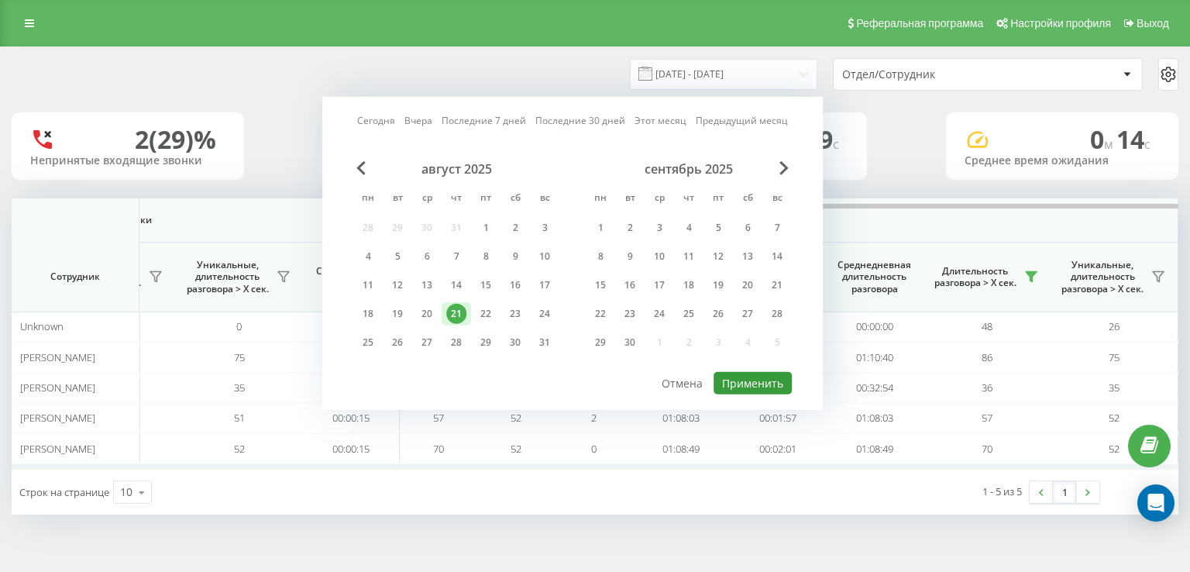
click at [756, 383] on button "Применить" at bounding box center [752, 383] width 78 height 22
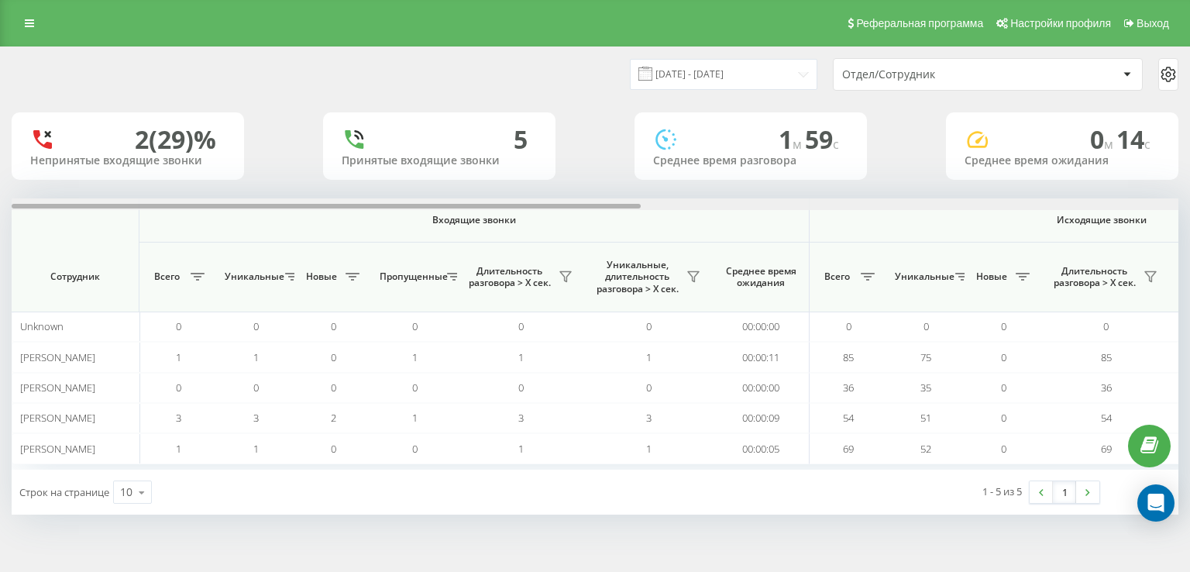
click at [989, 204] on div at bounding box center [595, 204] width 1166 height 12
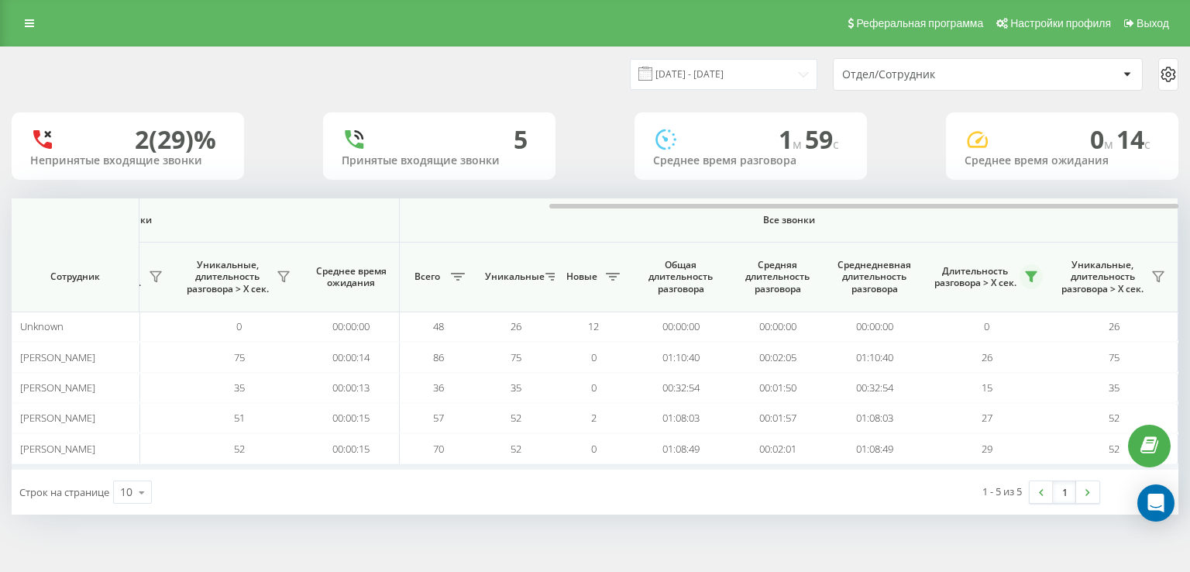
click at [1025, 281] on icon at bounding box center [1031, 276] width 12 height 12
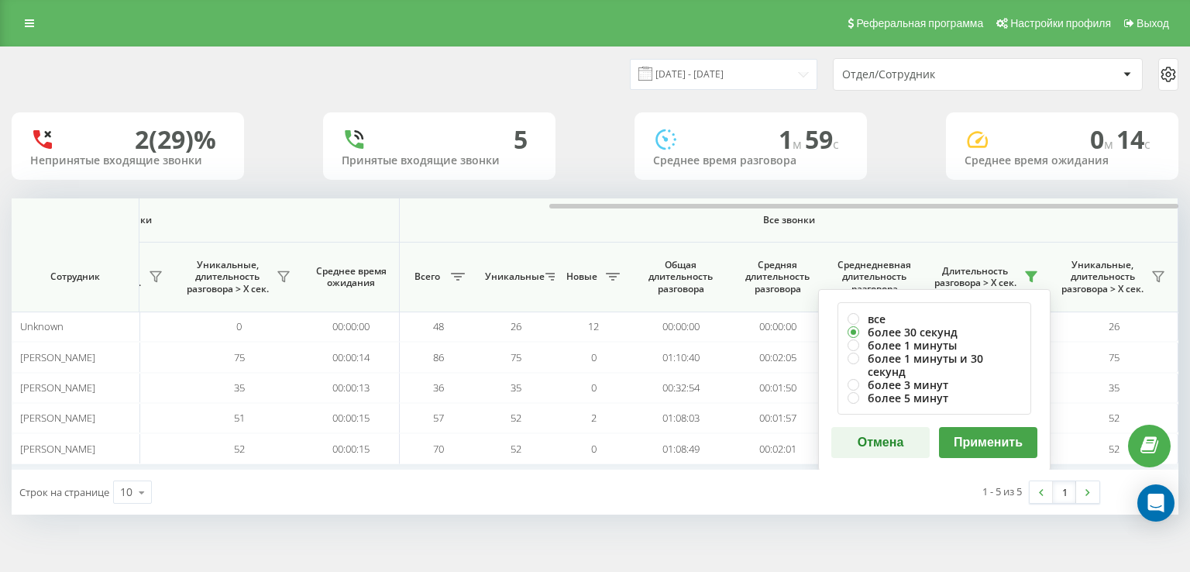
click at [997, 427] on button "Применить" at bounding box center [988, 442] width 98 height 31
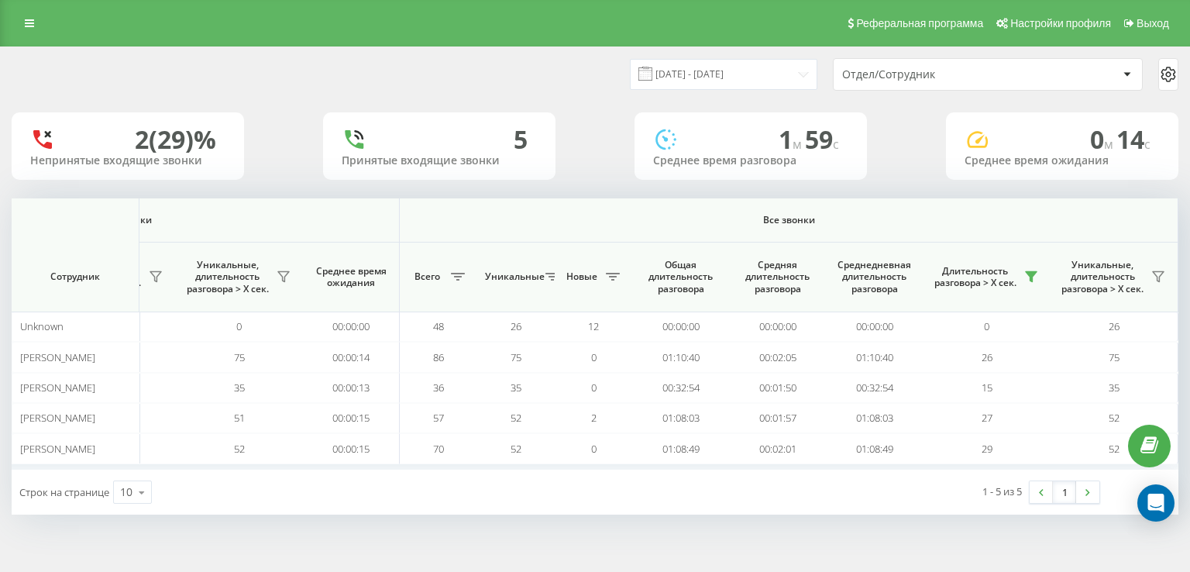
click at [1027, 280] on icon at bounding box center [1031, 276] width 12 height 12
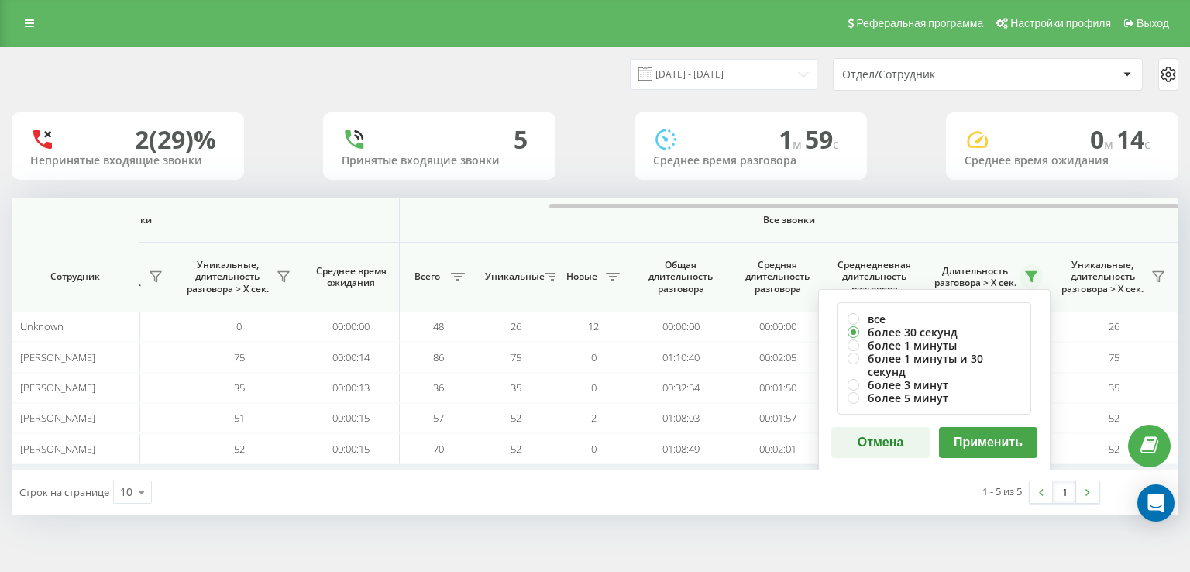
click at [1000, 427] on button "Применить" at bounding box center [988, 442] width 98 height 31
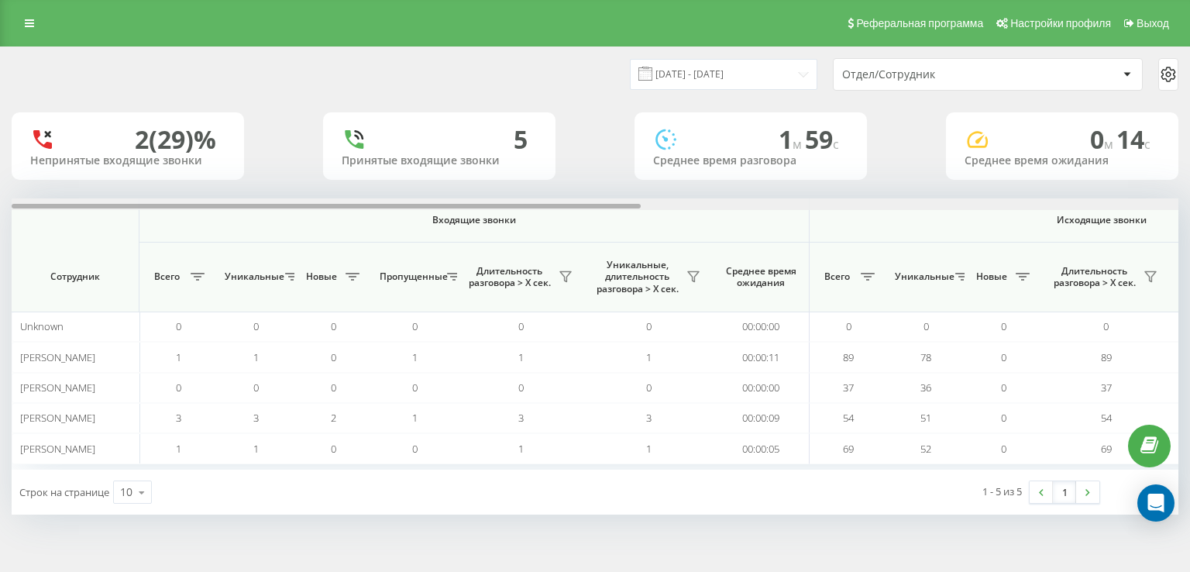
click at [1101, 204] on div at bounding box center [595, 204] width 1166 height 12
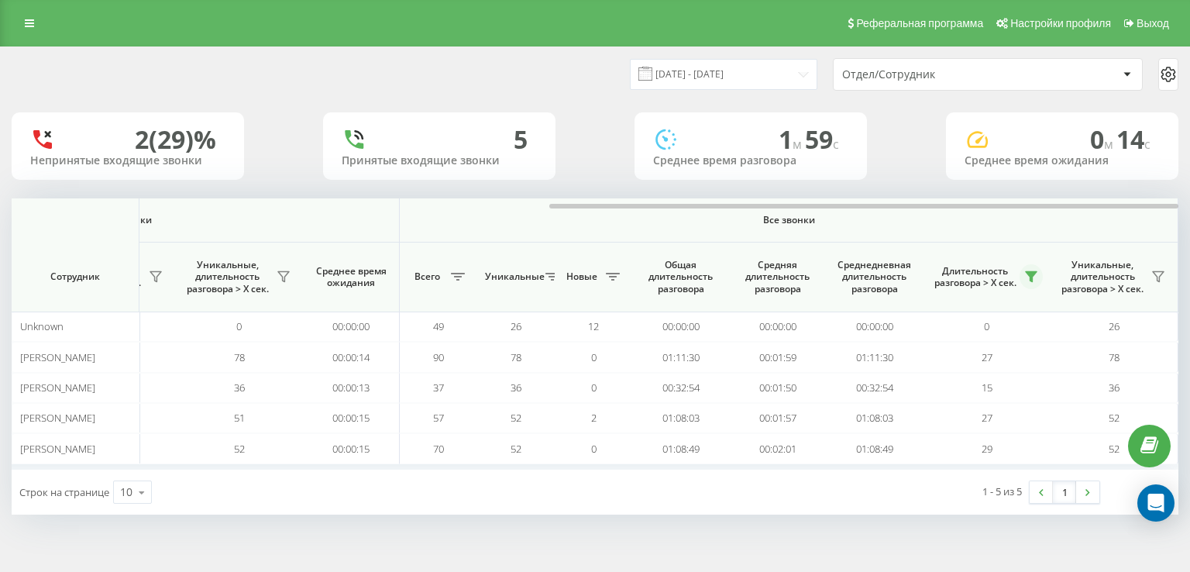
click at [1029, 284] on button at bounding box center [1030, 276] width 23 height 25
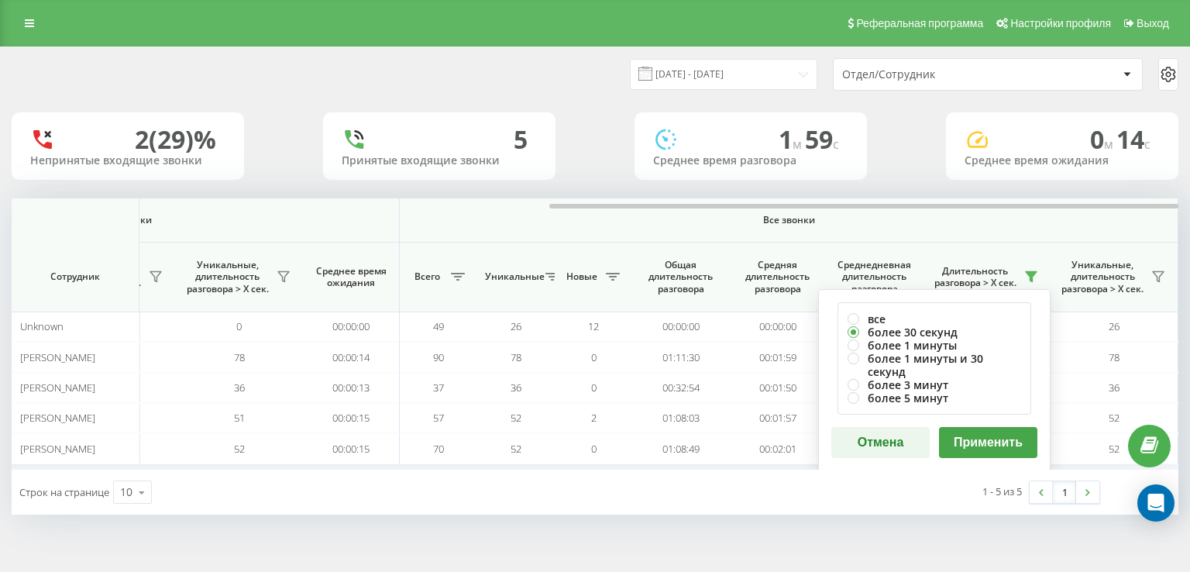
click at [1012, 427] on button "Применить" at bounding box center [988, 442] width 98 height 31
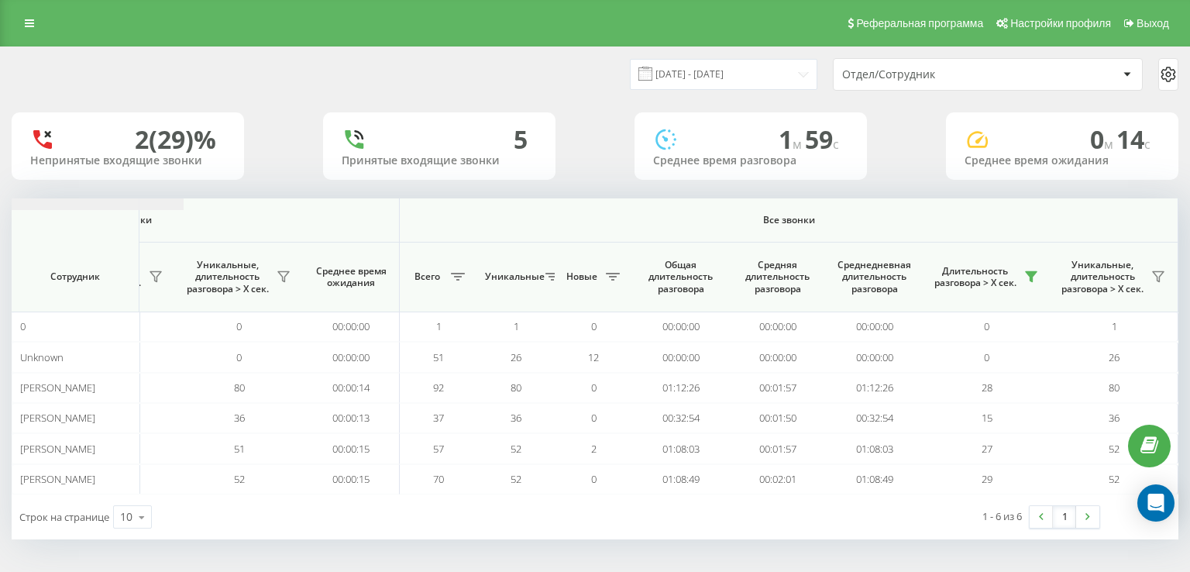
click at [1041, 277] on th "Длительность разговора > Х сек." at bounding box center [986, 277] width 128 height 70
click at [1032, 267] on button at bounding box center [1030, 276] width 23 height 25
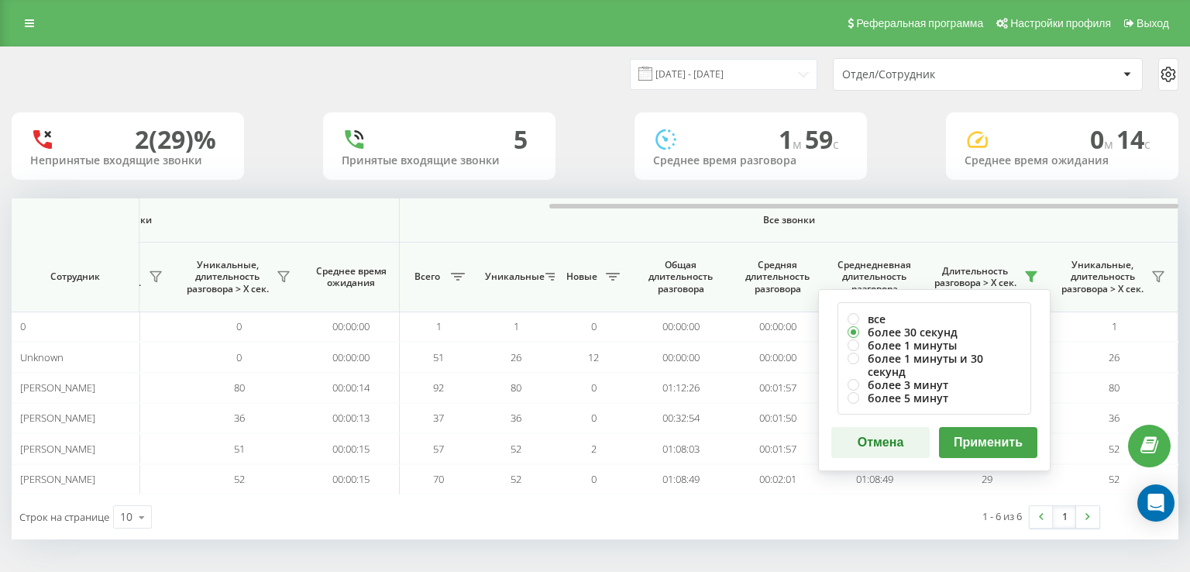
click at [983, 427] on button "Применить" at bounding box center [988, 442] width 98 height 31
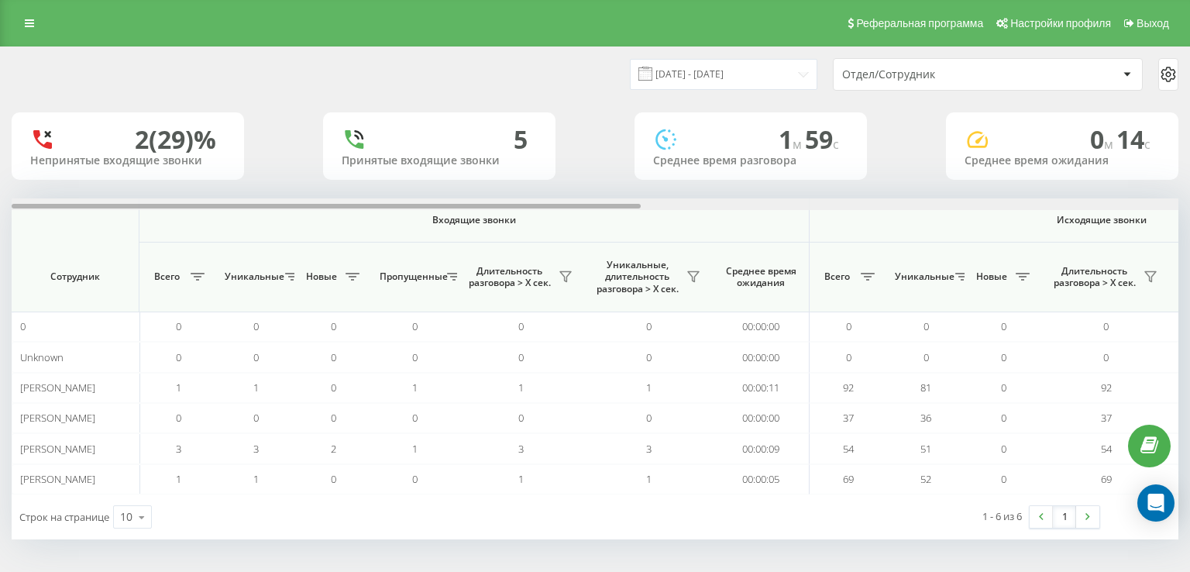
click at [1010, 204] on div at bounding box center [595, 204] width 1166 height 12
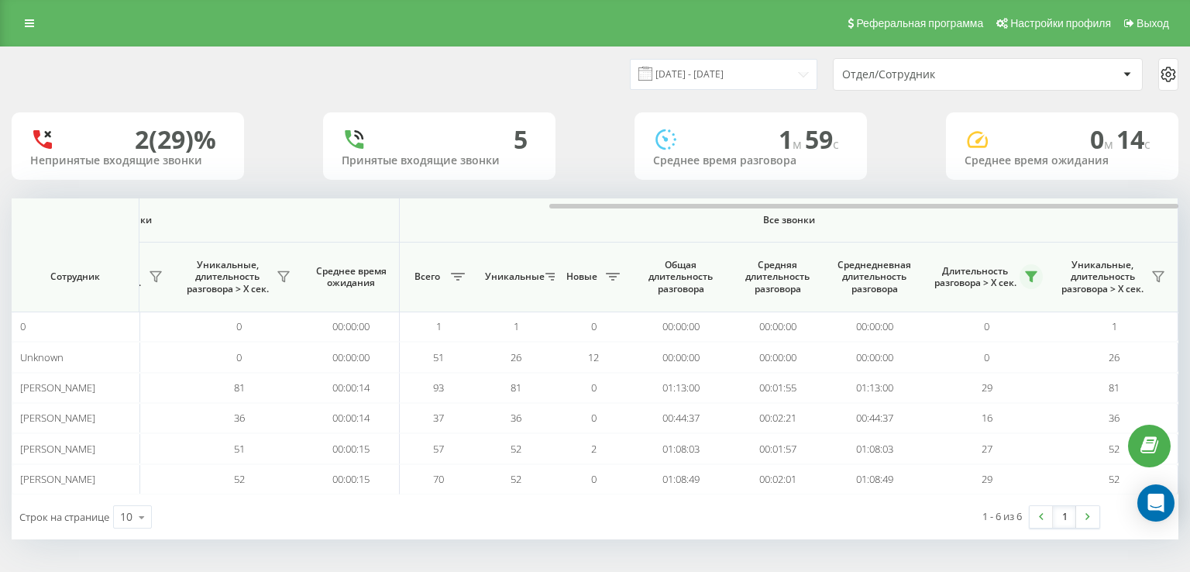
click at [1026, 266] on div "Длительность разговора > Х сек." at bounding box center [986, 276] width 112 height 25
click at [1030, 272] on icon at bounding box center [1030, 277] width 11 height 10
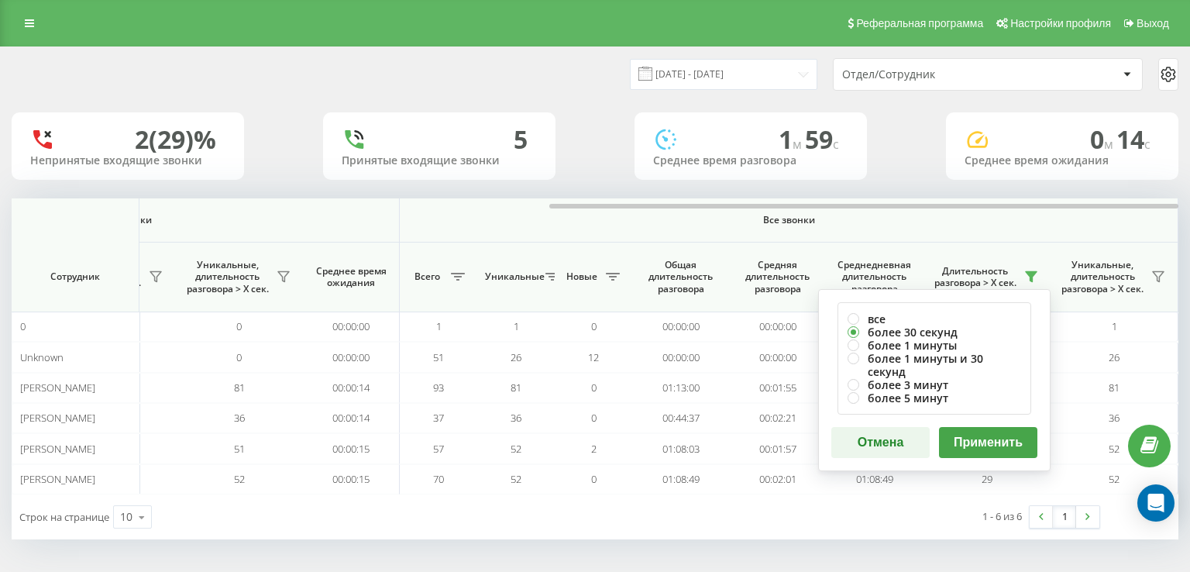
click at [998, 427] on button "Применить" at bounding box center [988, 442] width 98 height 31
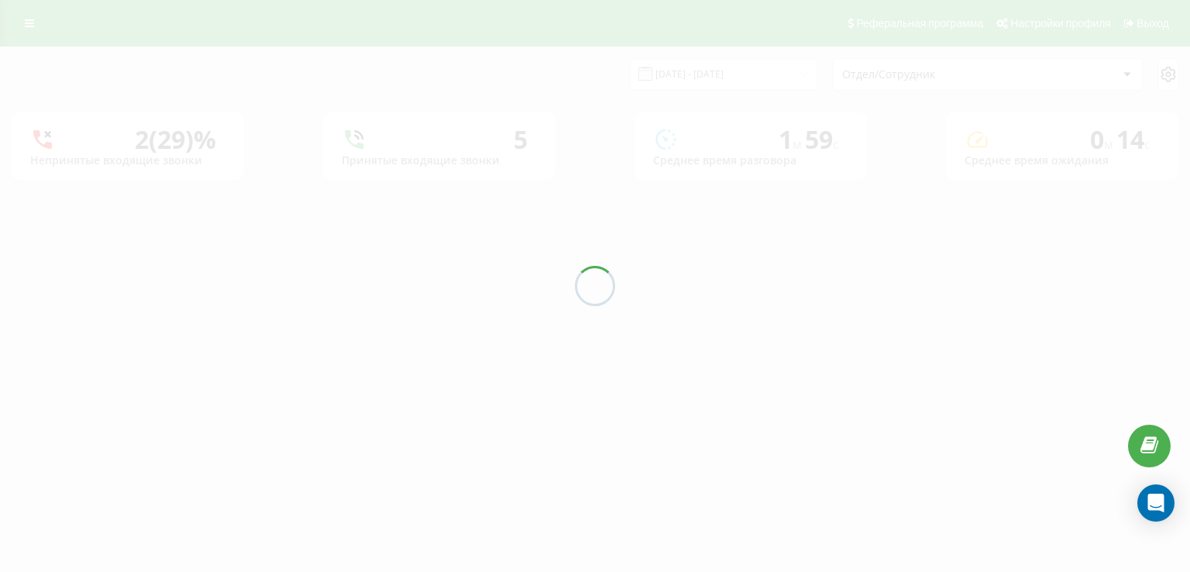
drag, startPoint x: 1025, startPoint y: 230, endPoint x: 1025, endPoint y: 215, distance: 15.5
click at [1025, 215] on div at bounding box center [595, 286] width 1190 height 572
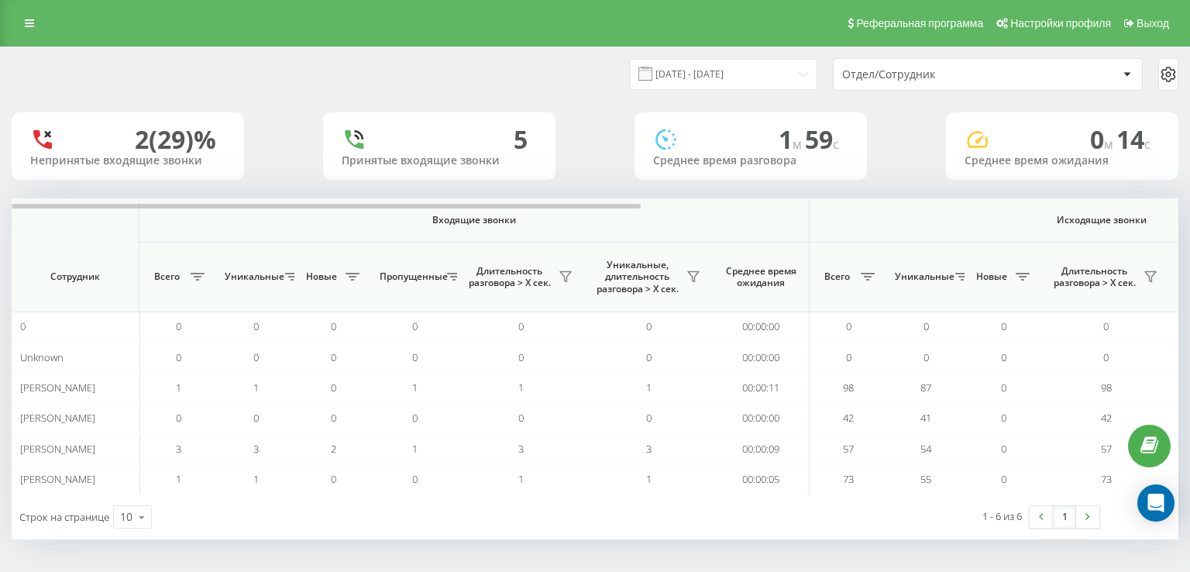
click at [1047, 199] on div at bounding box center [595, 204] width 1166 height 12
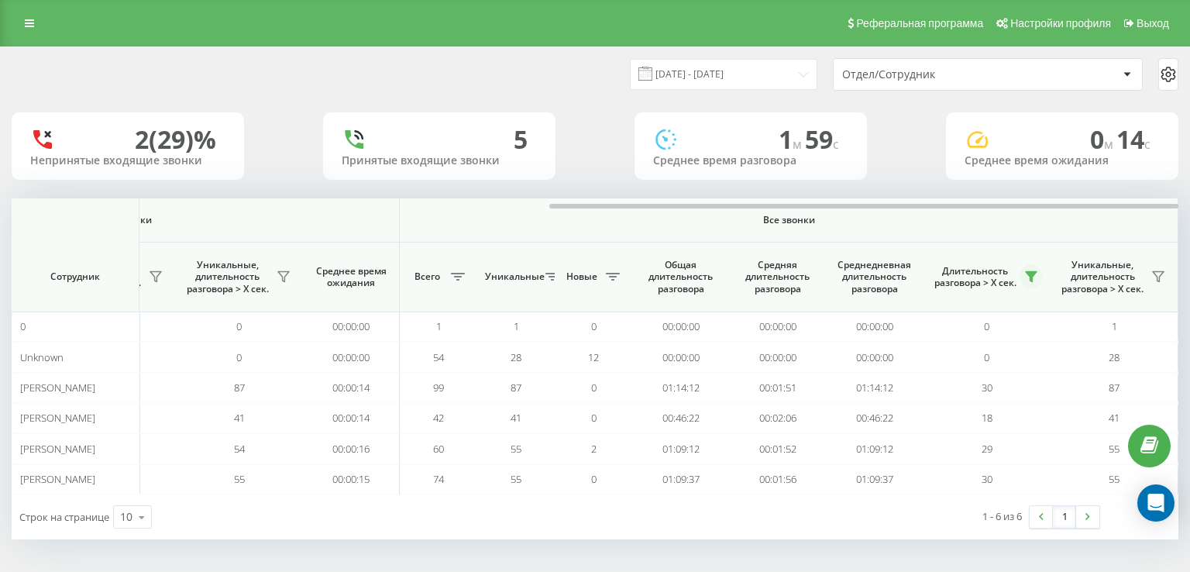
click at [1038, 285] on button at bounding box center [1030, 276] width 23 height 25
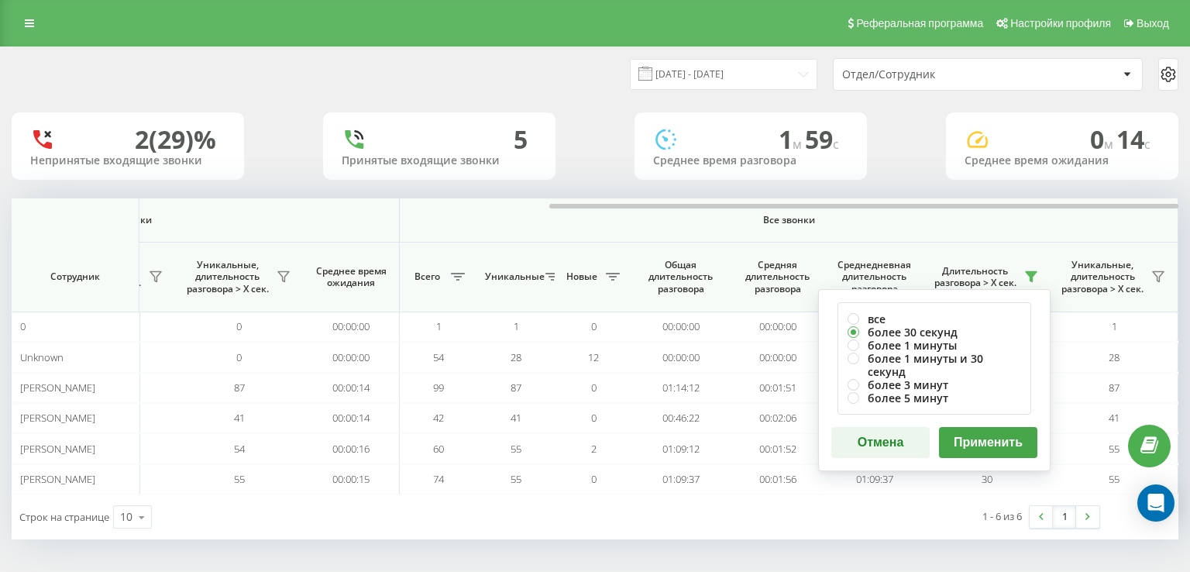
click at [1001, 438] on button "Применить" at bounding box center [988, 442] width 98 height 31
